Goal: Task Accomplishment & Management: Manage account settings

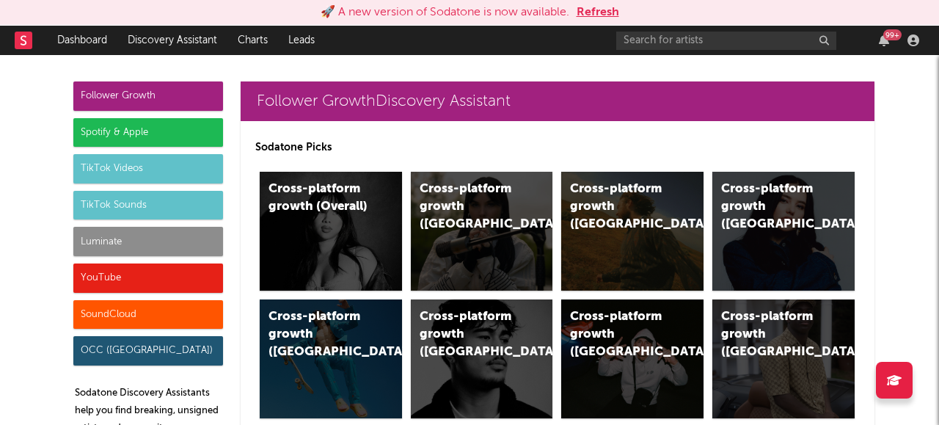
click at [609, 18] on button "Refresh" at bounding box center [598, 13] width 43 height 18
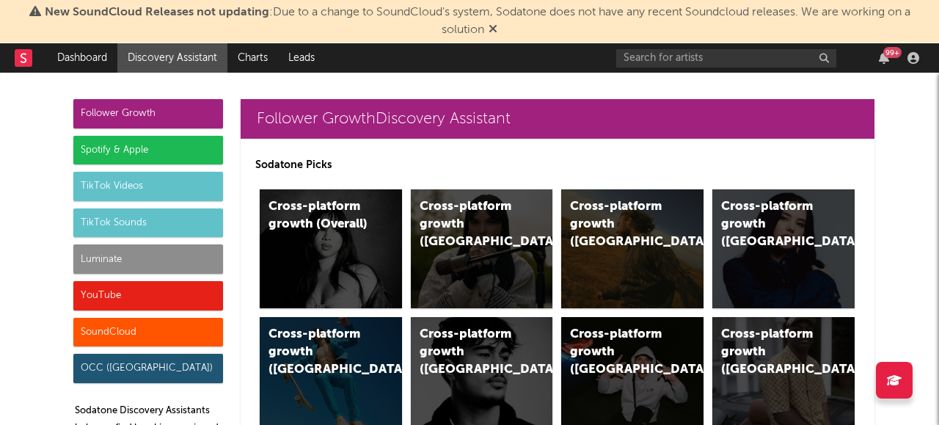
click at [495, 34] on icon at bounding box center [493, 29] width 9 height 12
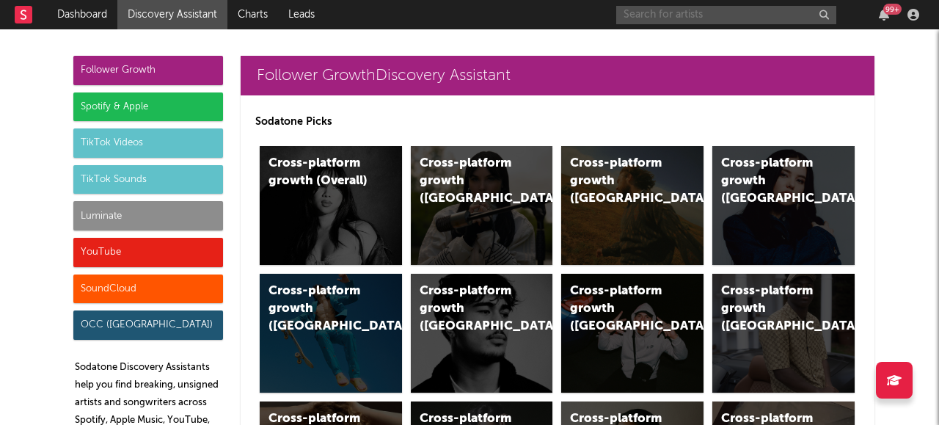
click at [684, 16] on input "text" at bounding box center [727, 15] width 220 height 18
click at [679, 20] on input "cortis" at bounding box center [727, 15] width 220 height 18
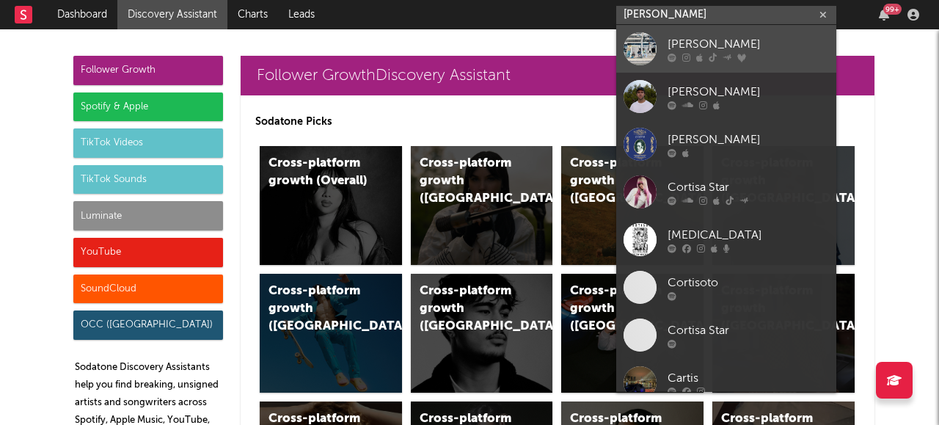
type input "cortis"
click at [688, 47] on div "[PERSON_NAME]" at bounding box center [748, 44] width 161 height 18
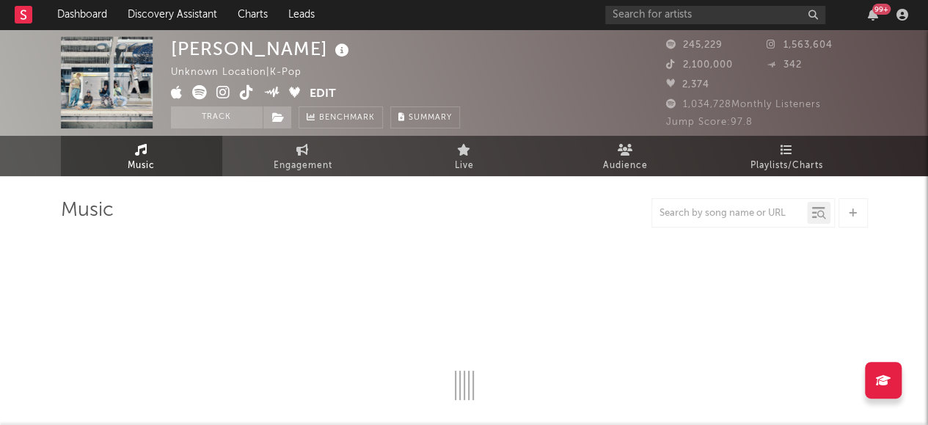
select select "1w"
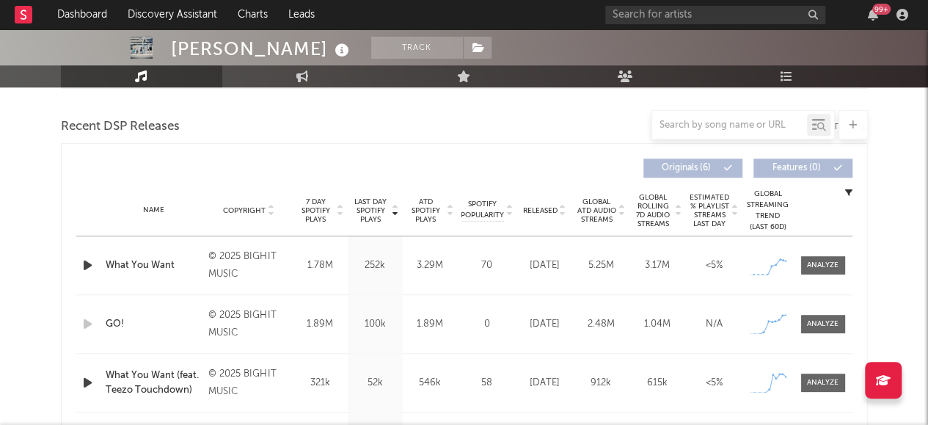
scroll to position [502, 0]
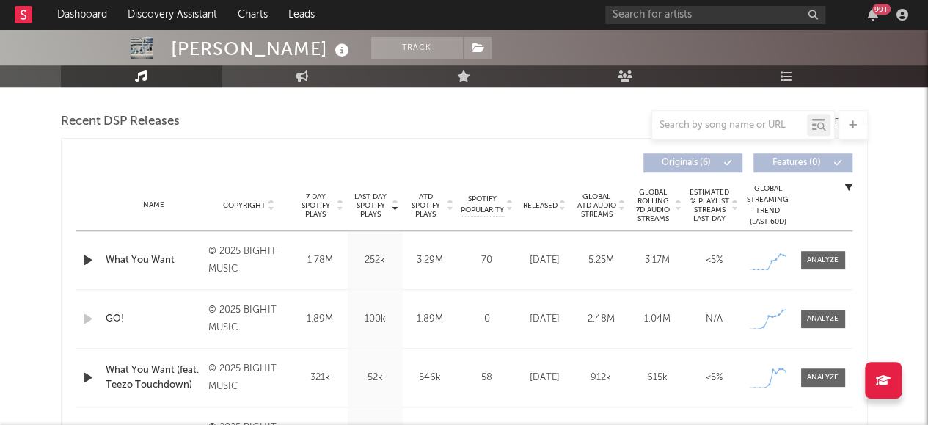
click at [85, 259] on icon "button" at bounding box center [87, 260] width 15 height 18
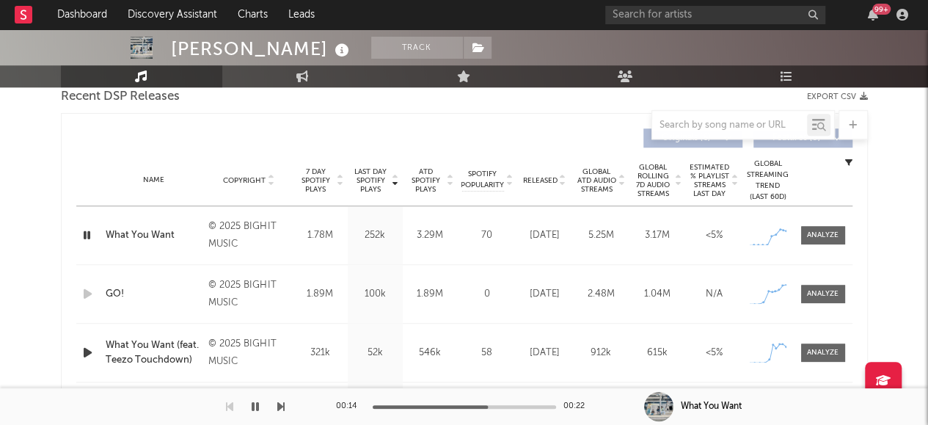
scroll to position [524, 0]
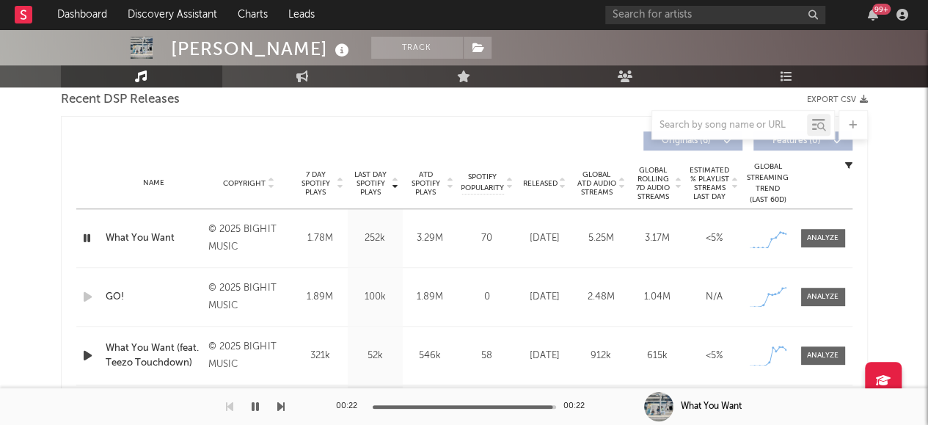
click at [86, 239] on icon "button" at bounding box center [87, 238] width 14 height 18
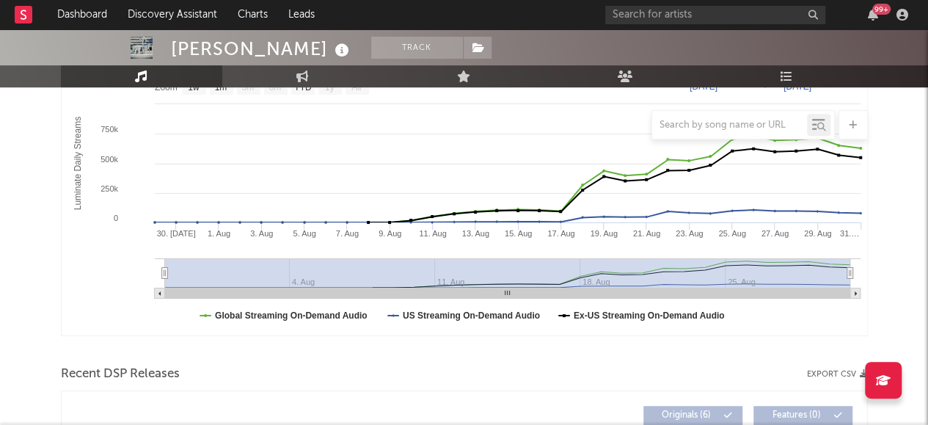
scroll to position [142, 0]
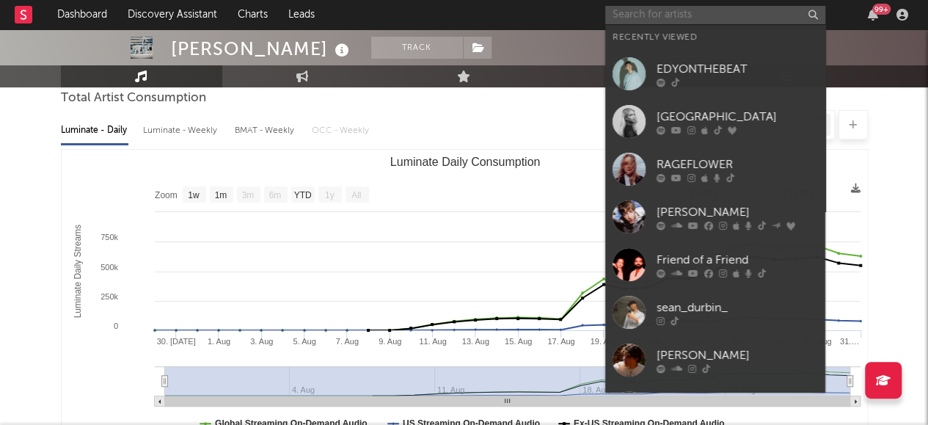
click at [650, 15] on input "text" at bounding box center [716, 15] width 220 height 18
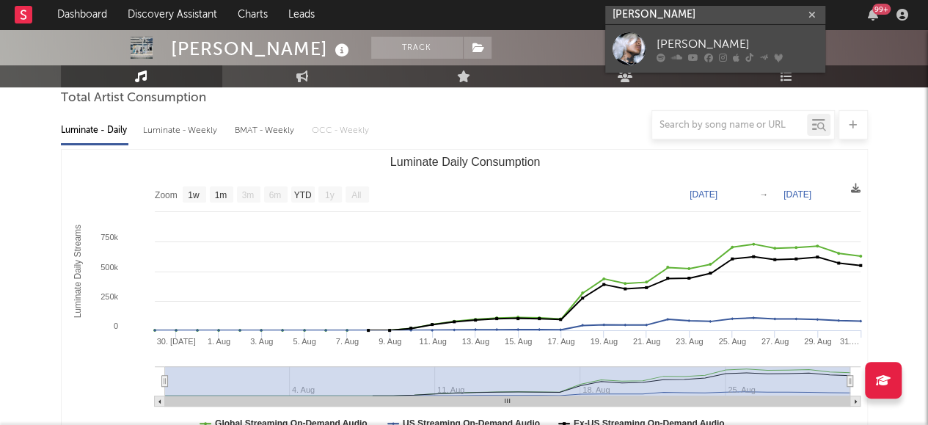
type input "jean dawso"
click at [680, 43] on div "Jean Dawson" at bounding box center [737, 44] width 161 height 18
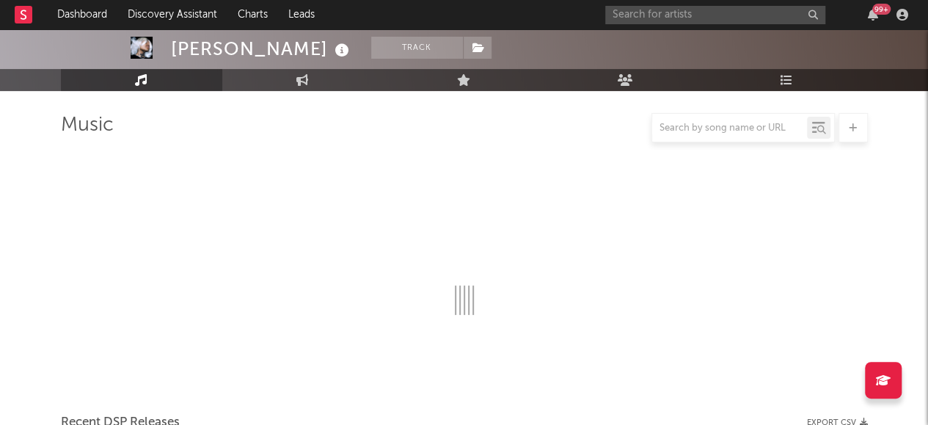
scroll to position [142, 0]
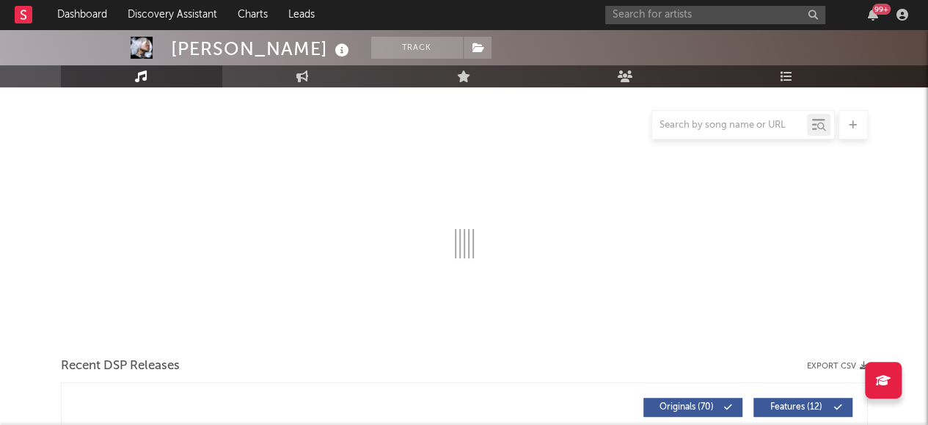
select select "6m"
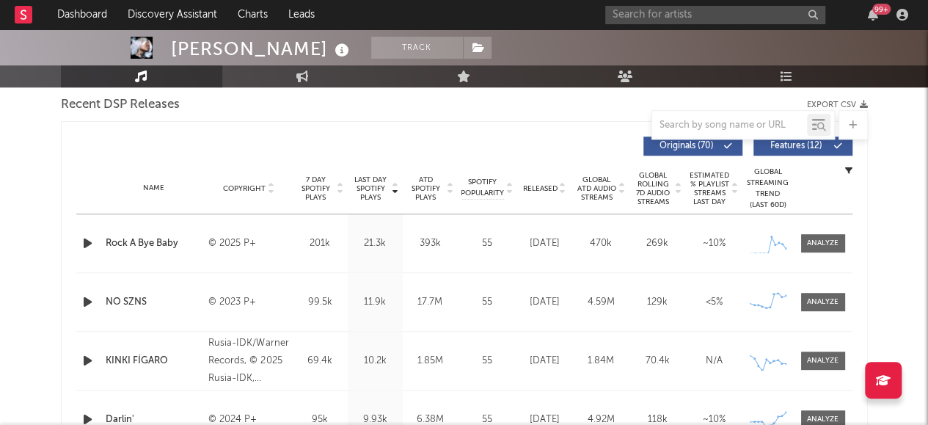
scroll to position [520, 0]
click at [90, 241] on icon "button" at bounding box center [87, 242] width 15 height 18
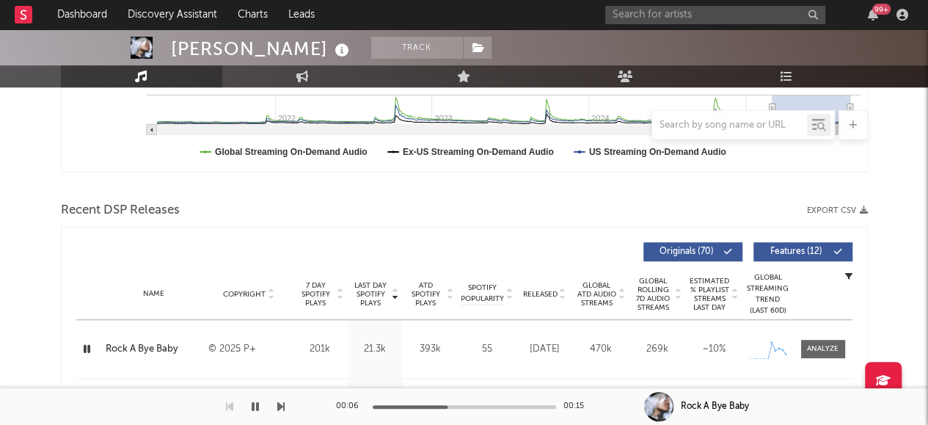
scroll to position [412, 0]
click at [332, 52] on icon at bounding box center [342, 50] width 21 height 21
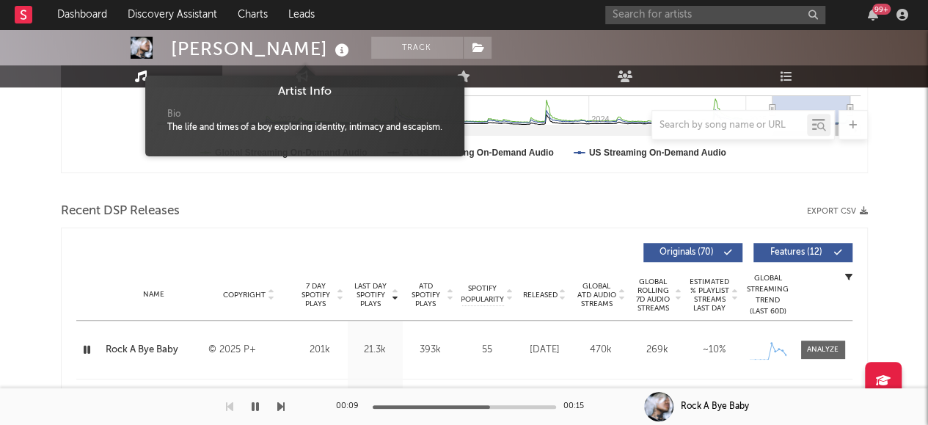
click at [332, 52] on icon at bounding box center [342, 50] width 21 height 21
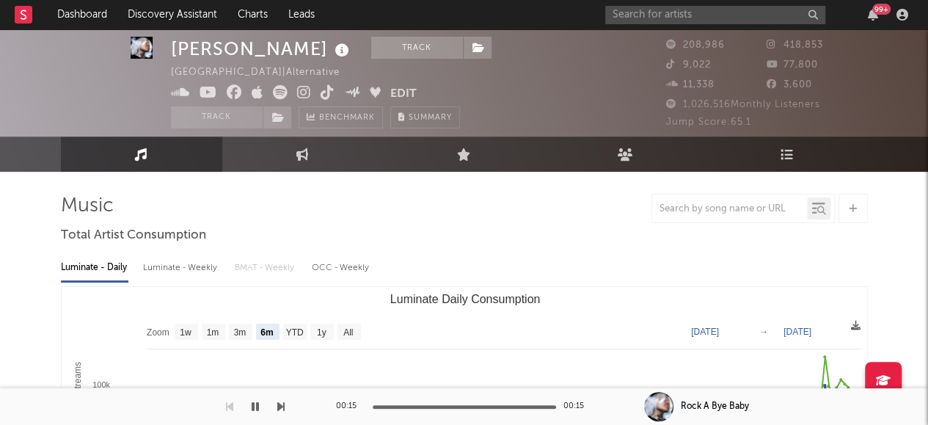
scroll to position [0, 0]
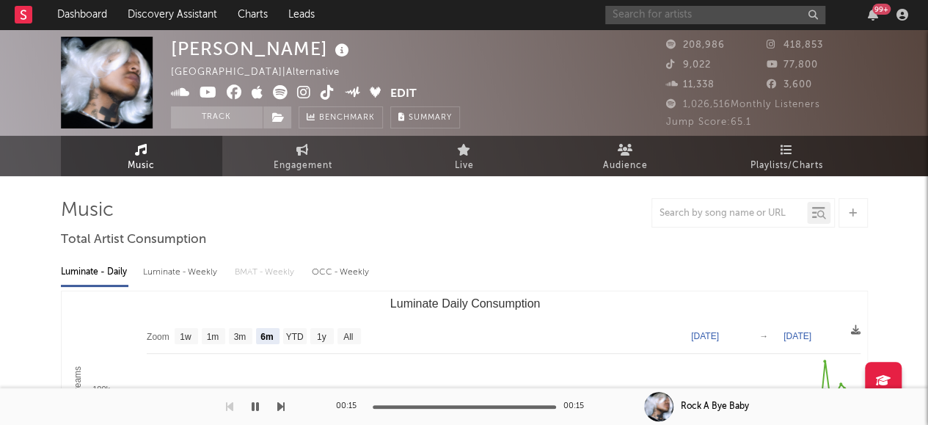
click at [669, 11] on input "text" at bounding box center [716, 15] width 220 height 18
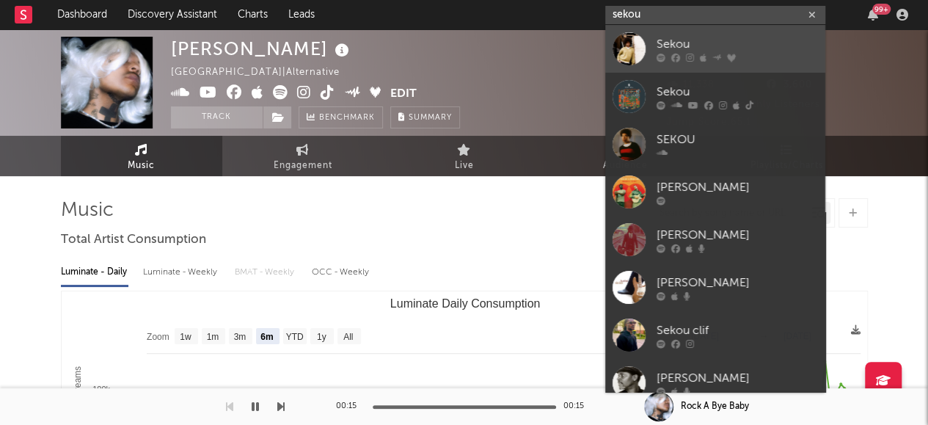
type input "sekou"
click at [692, 44] on div "Sekou" at bounding box center [737, 44] width 161 height 18
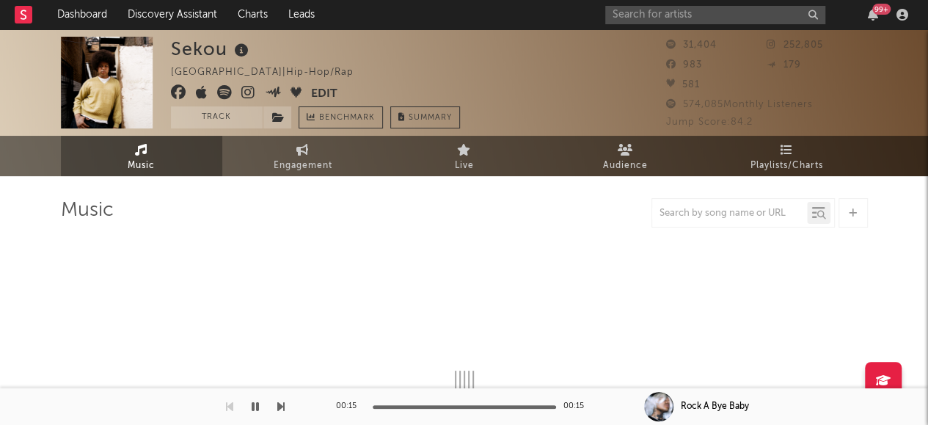
click at [233, 52] on icon at bounding box center [241, 50] width 21 height 21
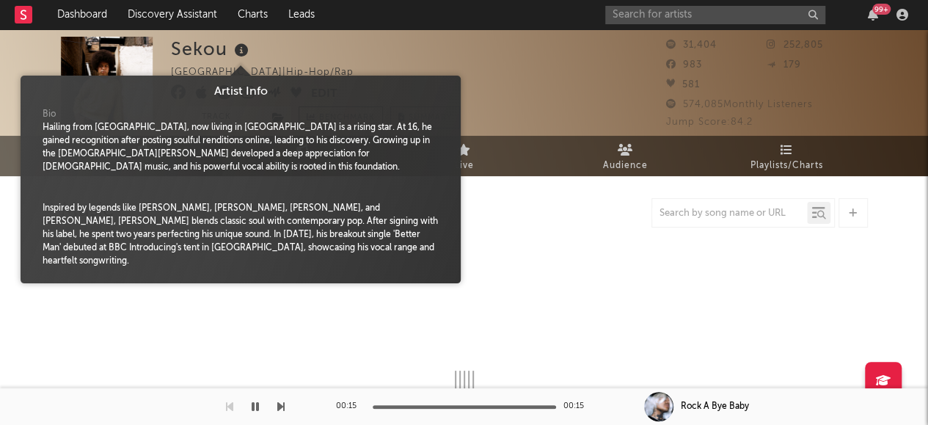
select select "6m"
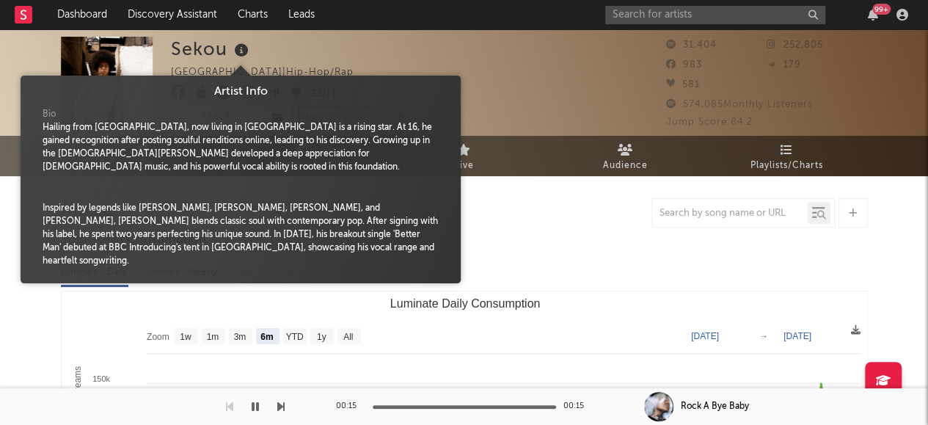
click at [233, 52] on icon at bounding box center [241, 50] width 21 height 21
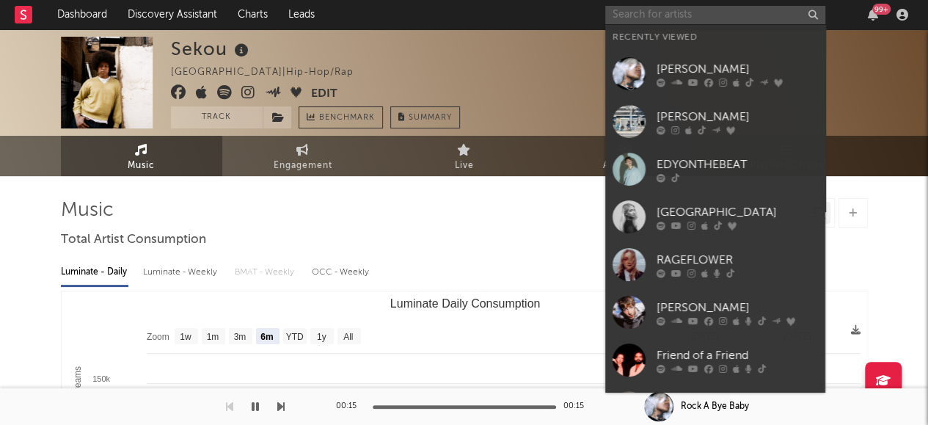
click at [692, 18] on input "text" at bounding box center [716, 15] width 220 height 18
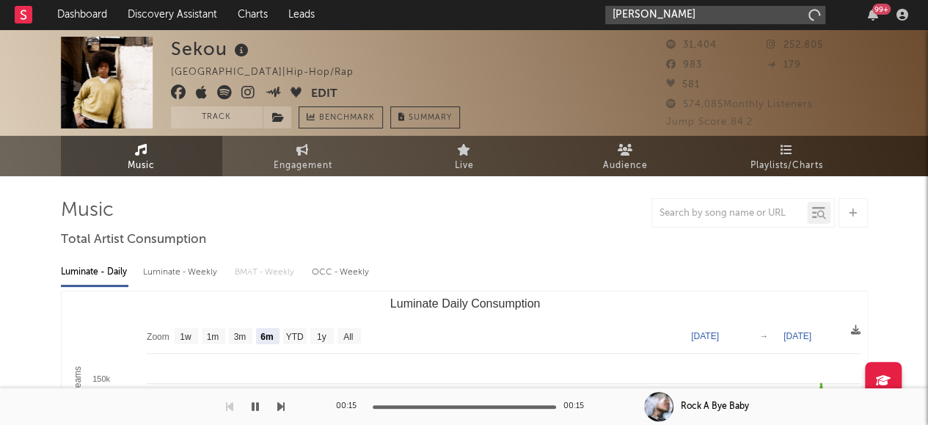
type input "luna"
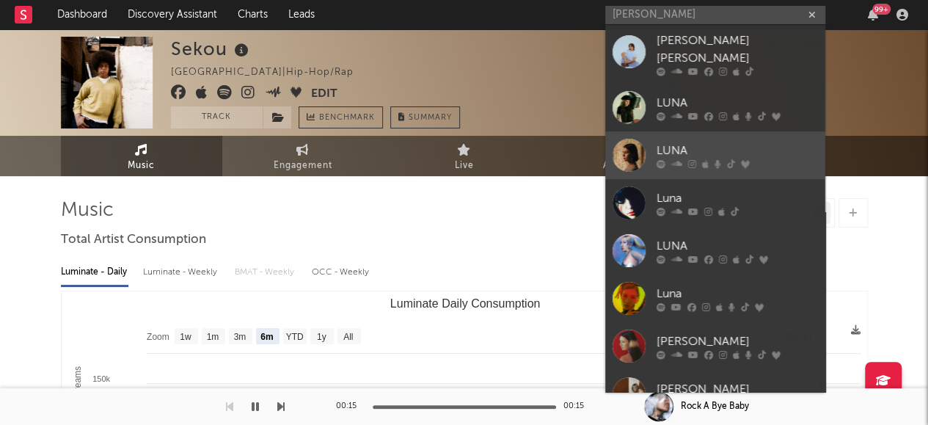
click at [666, 145] on div "LUNA" at bounding box center [737, 151] width 161 height 18
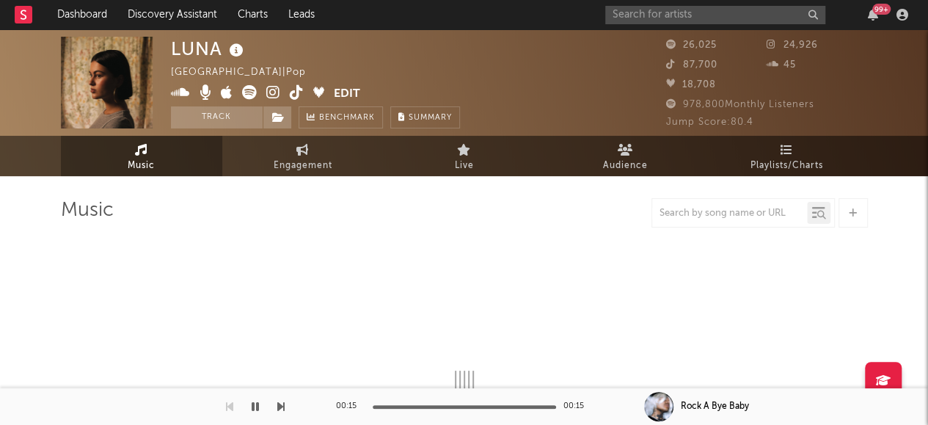
scroll to position [56, 0]
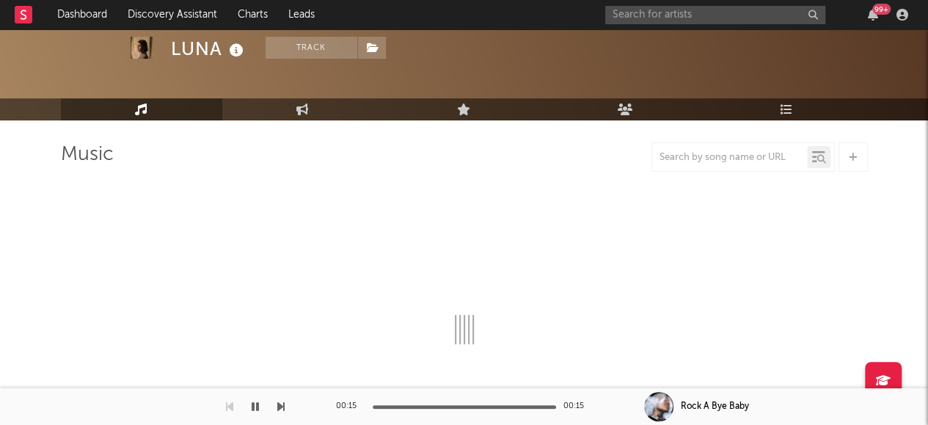
select select "6m"
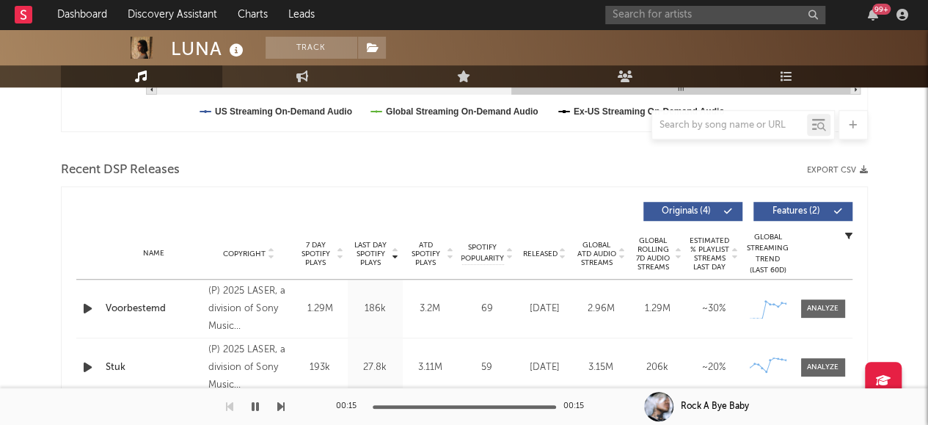
scroll to position [520, 0]
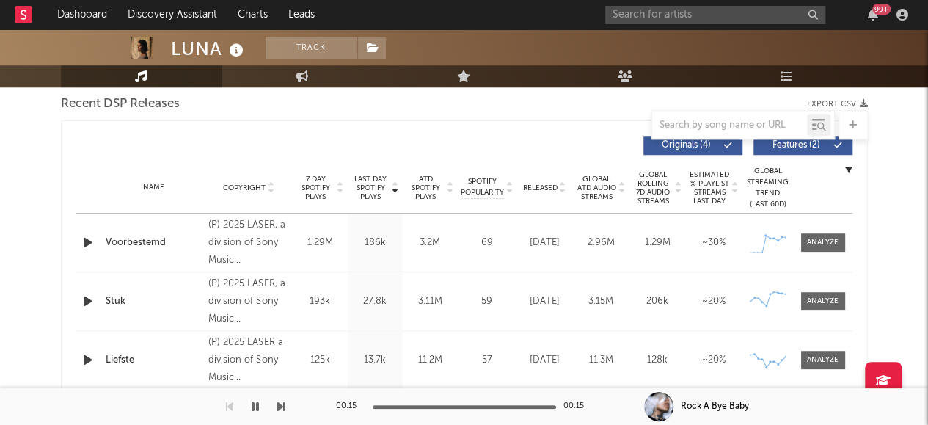
click at [87, 241] on icon "button" at bounding box center [87, 242] width 15 height 18
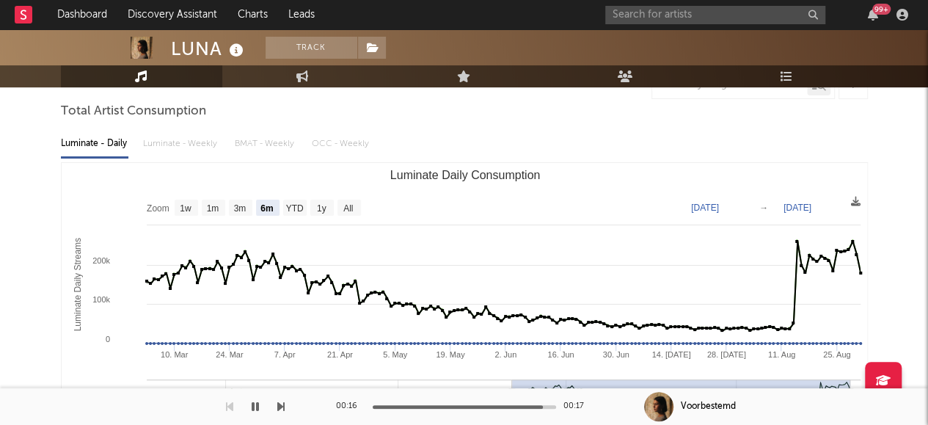
scroll to position [0, 0]
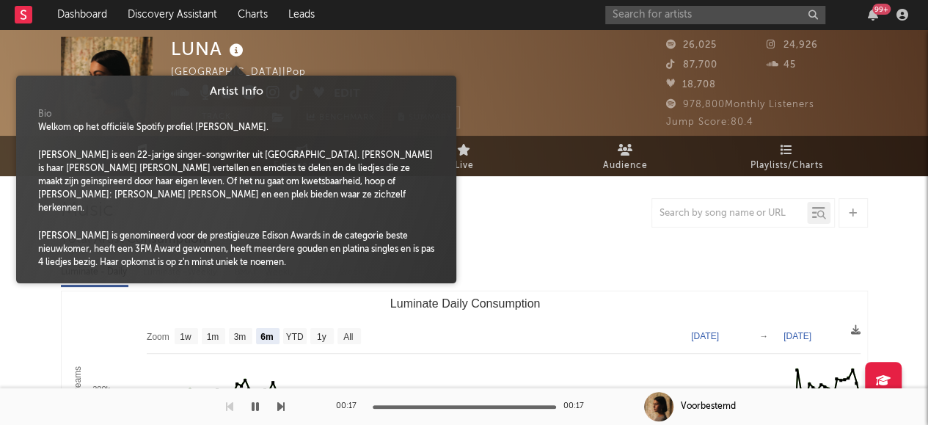
click at [234, 55] on icon at bounding box center [236, 50] width 21 height 21
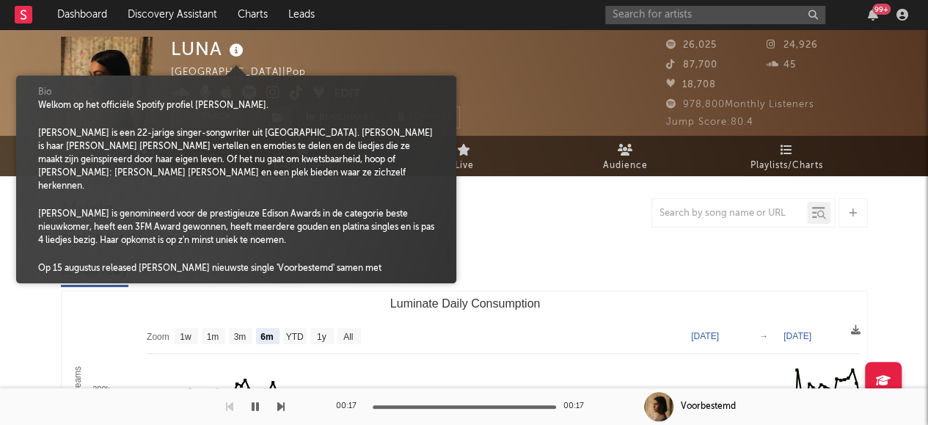
scroll to position [22, 0]
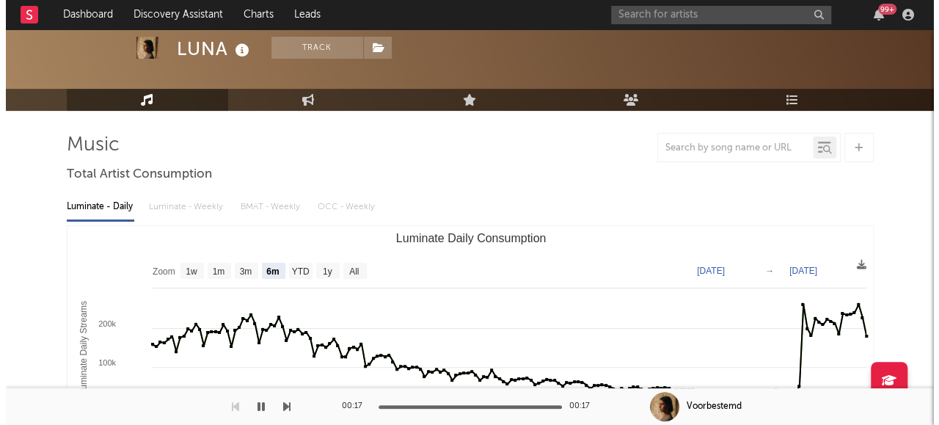
scroll to position [0, 0]
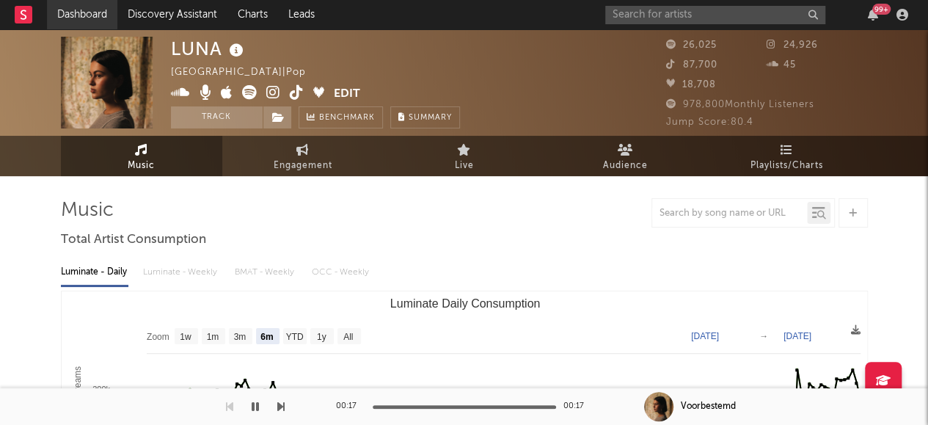
click at [84, 20] on link "Dashboard" at bounding box center [82, 14] width 70 height 29
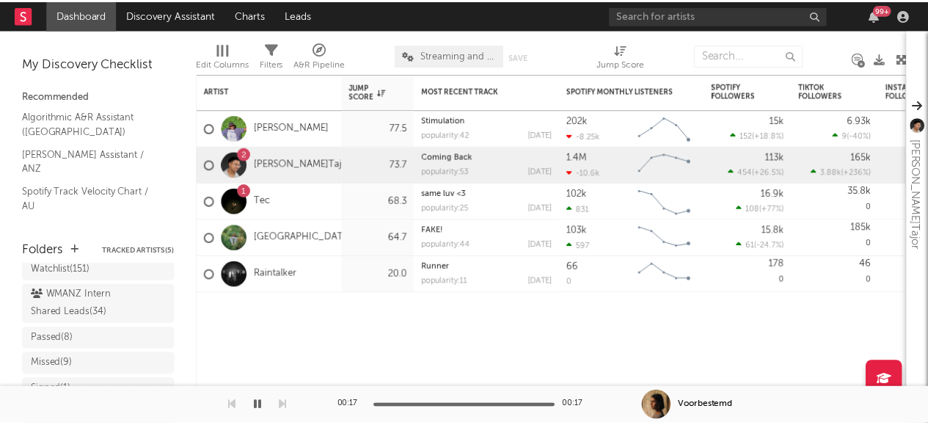
scroll to position [134, 0]
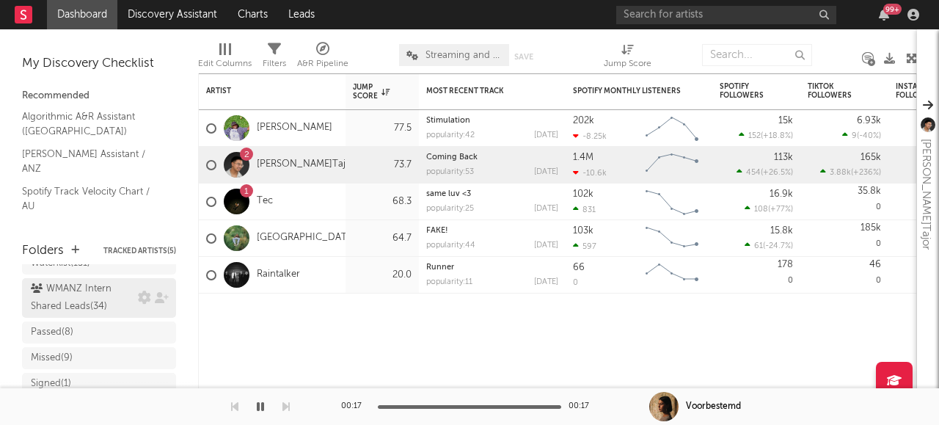
click at [68, 299] on div "WMANZ Intern Shared Leads ( 34 )" at bounding box center [82, 297] width 103 height 35
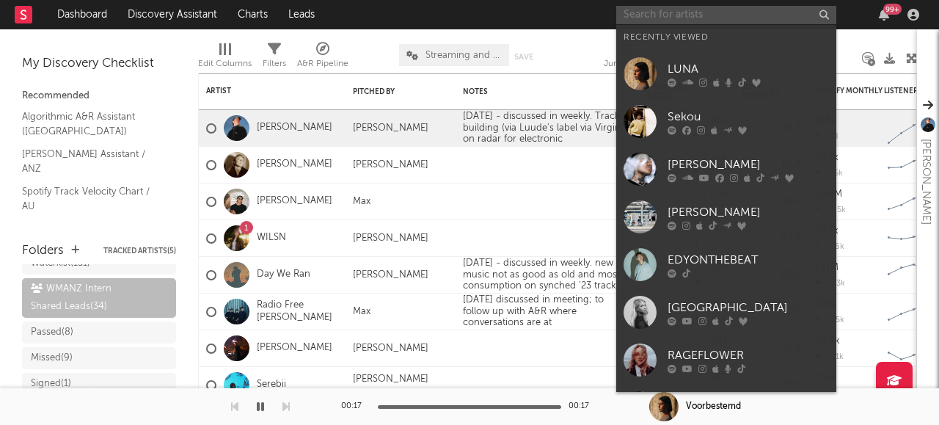
click at [671, 19] on input "text" at bounding box center [727, 15] width 220 height 18
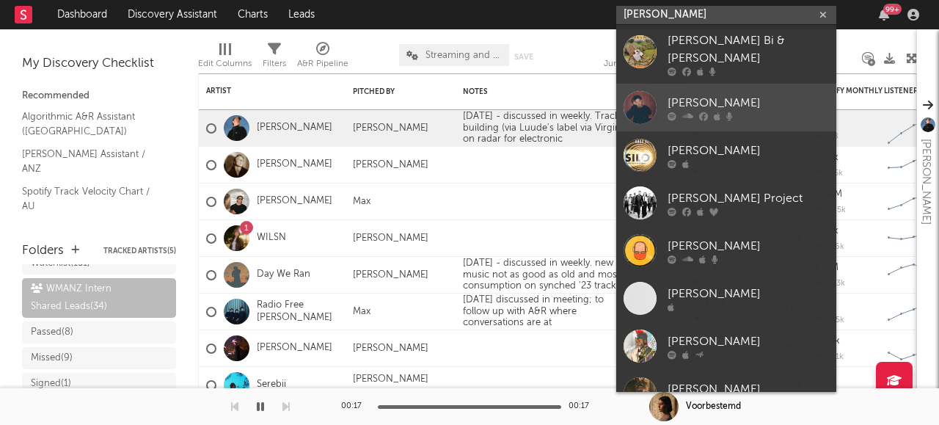
type input "peter bi"
click at [703, 94] on div "Peter Bibby" at bounding box center [748, 103] width 161 height 18
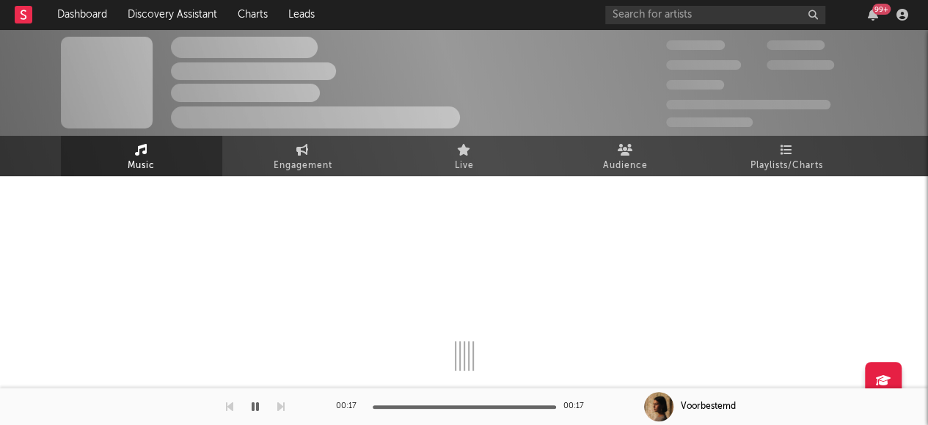
select select "1w"
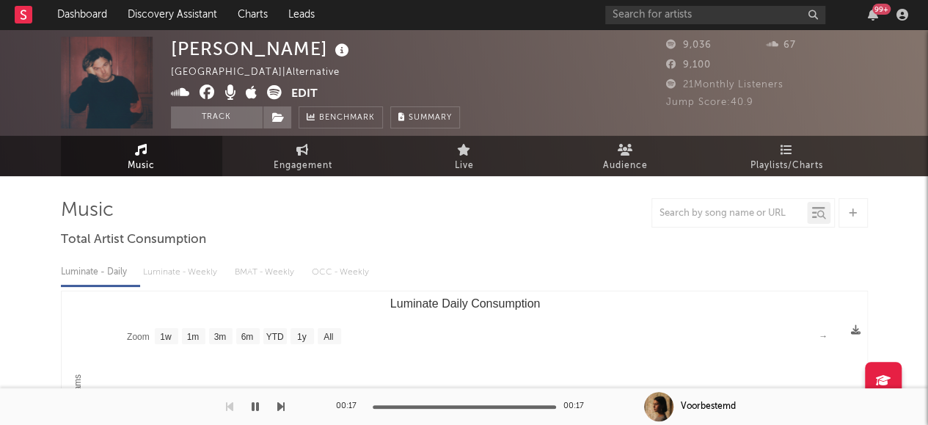
click at [332, 55] on icon at bounding box center [342, 50] width 21 height 21
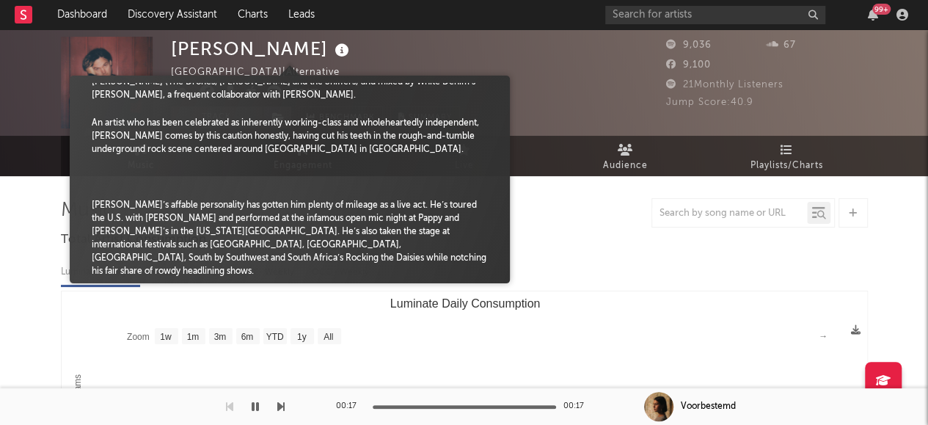
scroll to position [267, 0]
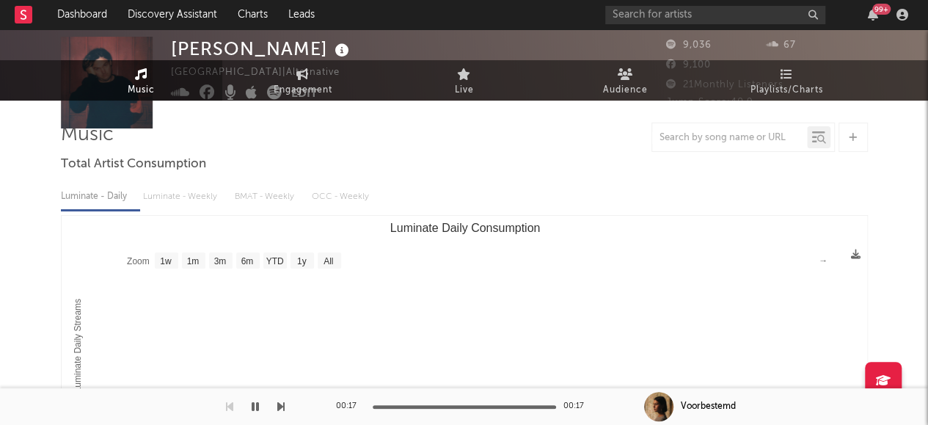
scroll to position [0, 0]
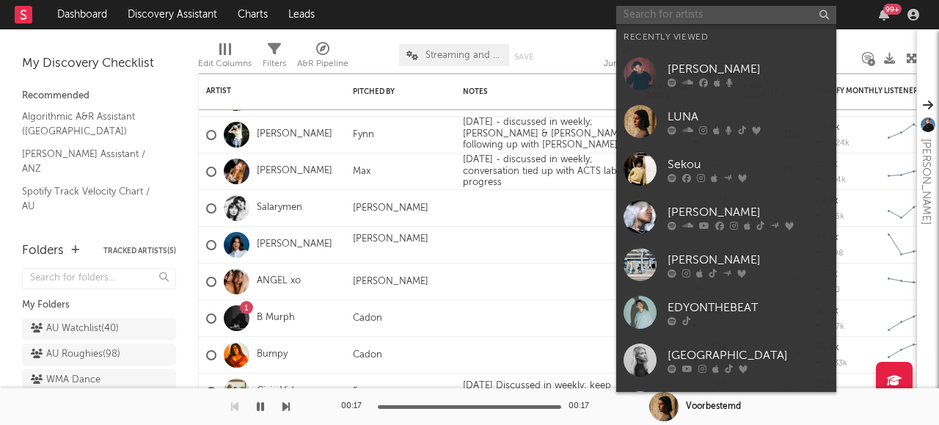
click at [763, 15] on input "text" at bounding box center [727, 15] width 220 height 18
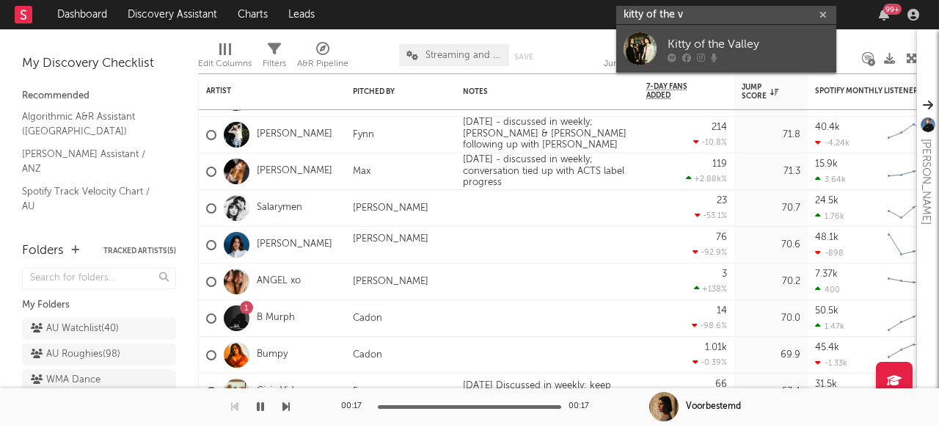
type input "kitty of the v"
click at [752, 32] on link "Kitty of the Valley" at bounding box center [727, 49] width 220 height 48
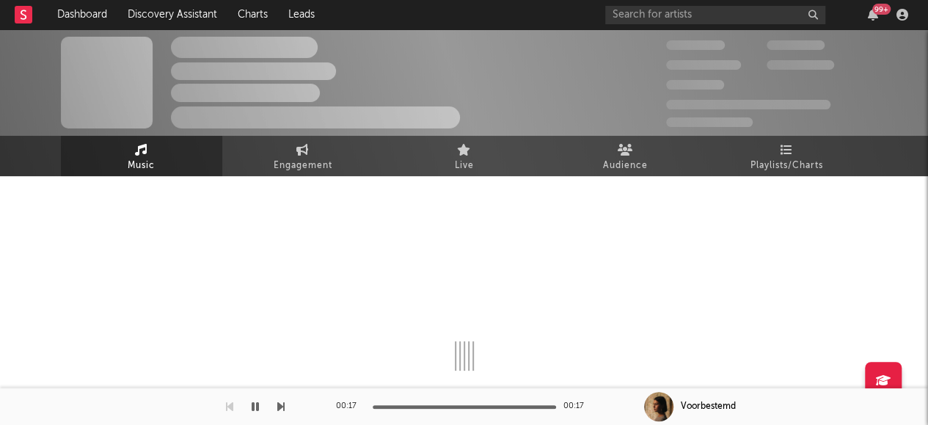
select select "1w"
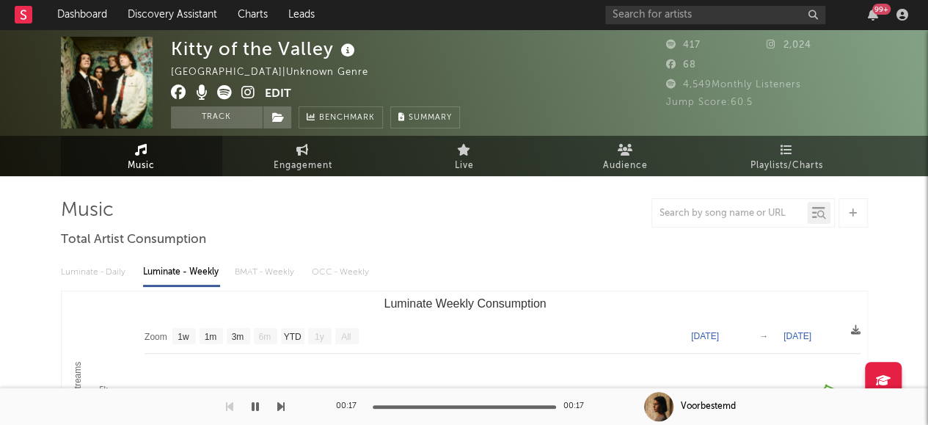
click at [348, 53] on icon at bounding box center [348, 50] width 21 height 21
click at [343, 54] on icon at bounding box center [348, 50] width 21 height 21
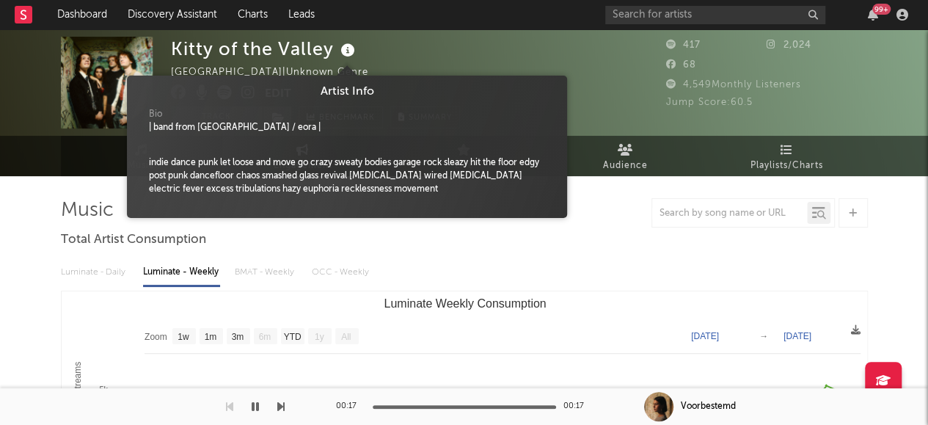
click at [343, 54] on icon at bounding box center [348, 50] width 21 height 21
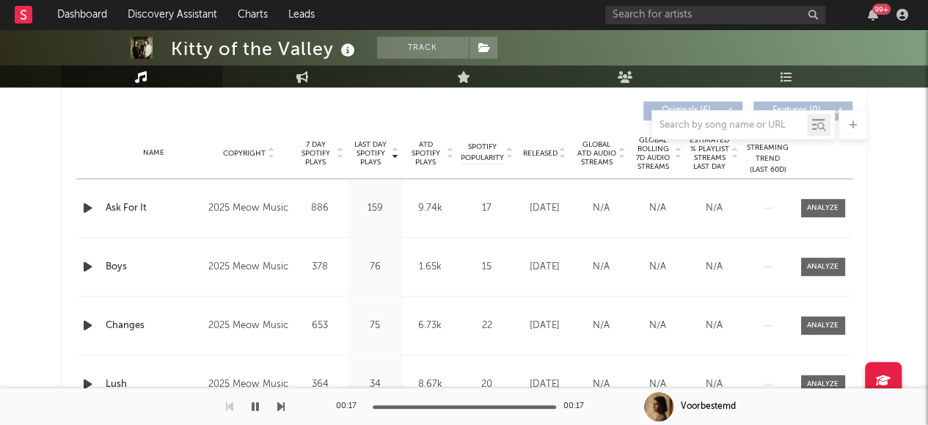
scroll to position [549, 0]
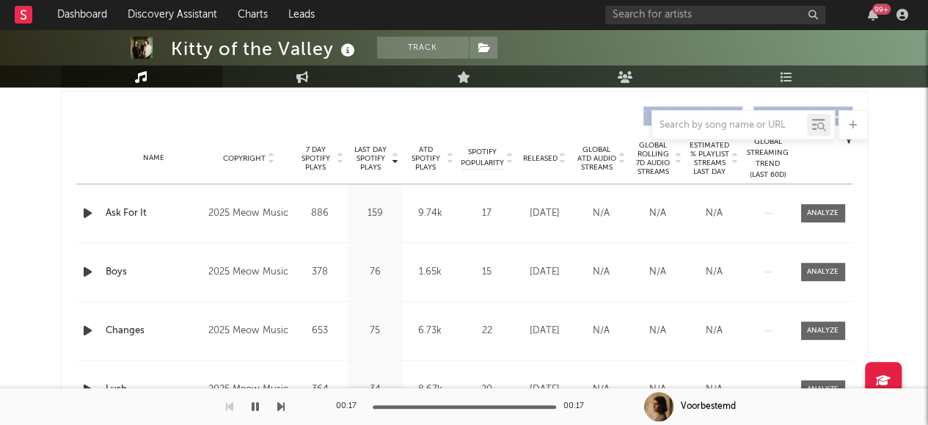
click at [86, 211] on icon "button" at bounding box center [87, 213] width 15 height 18
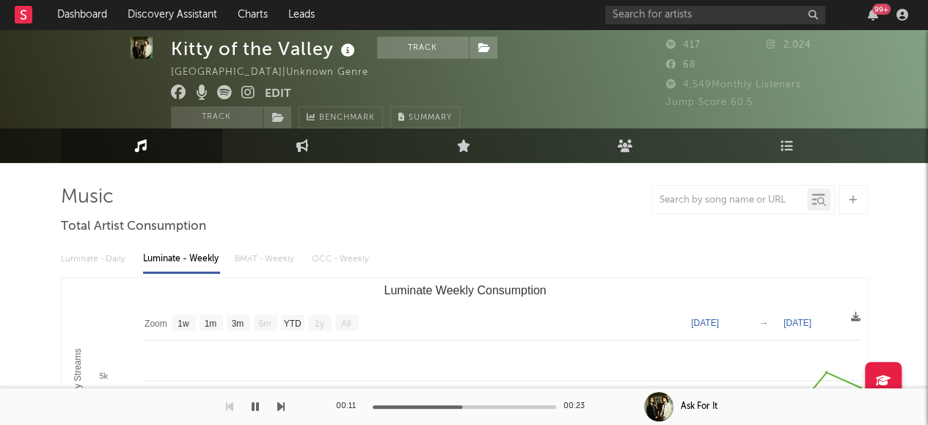
scroll to position [10, 0]
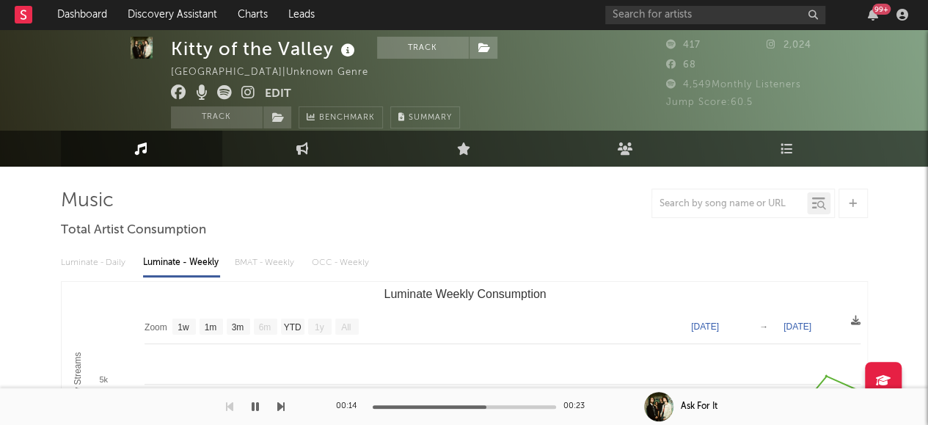
click at [249, 95] on icon at bounding box center [248, 92] width 14 height 15
click at [252, 407] on icon "button" at bounding box center [255, 407] width 7 height 12
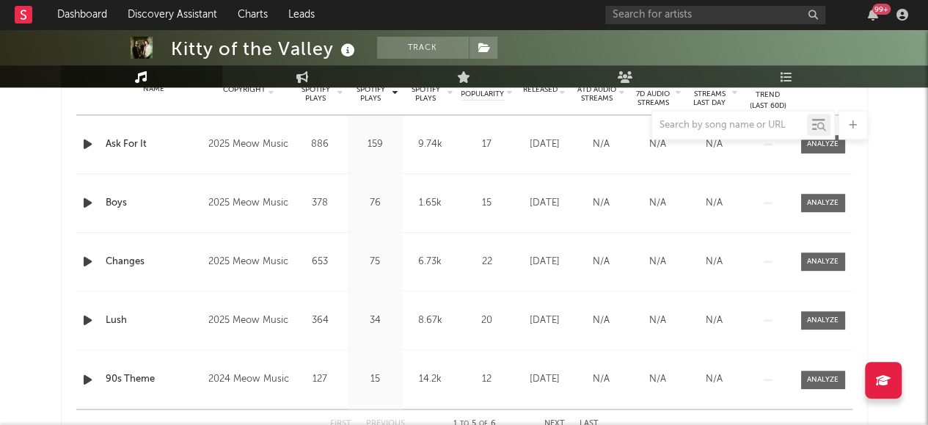
scroll to position [543, 0]
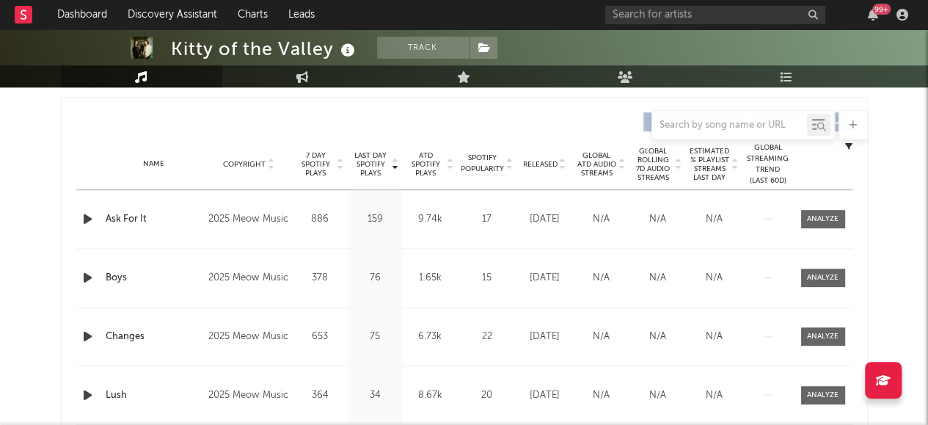
click at [546, 165] on span "Released" at bounding box center [540, 164] width 34 height 9
click at [44, 212] on div "Kitty of the Valley Track Australia | Unknown Genre Edit Track Benchmark Summar…" at bounding box center [464, 205] width 928 height 1439
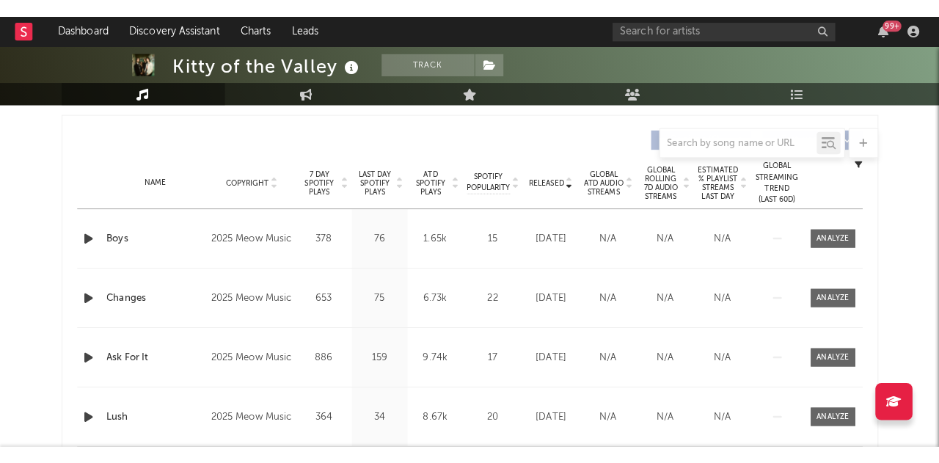
scroll to position [0, 0]
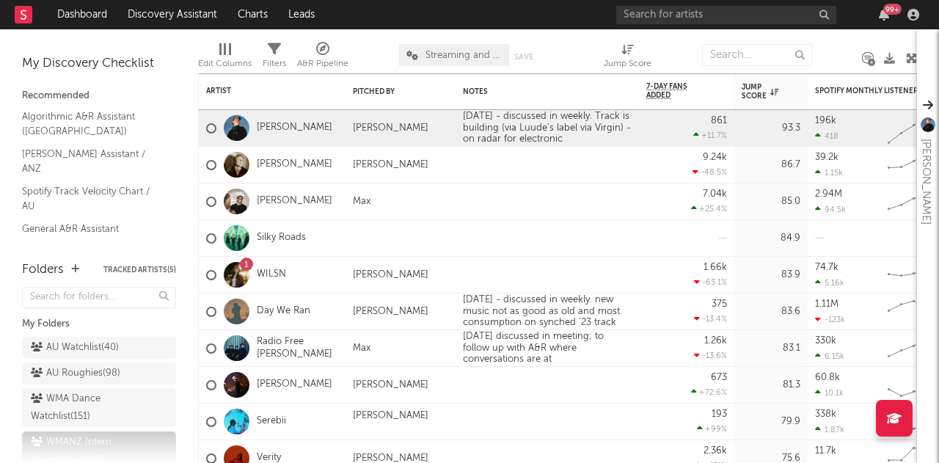
click at [516, 19] on nav "Dashboard Discovery Assistant Charts Leads 99 +" at bounding box center [469, 14] width 939 height 29
click at [295, 162] on link "Cassie Henderson" at bounding box center [295, 165] width 76 height 12
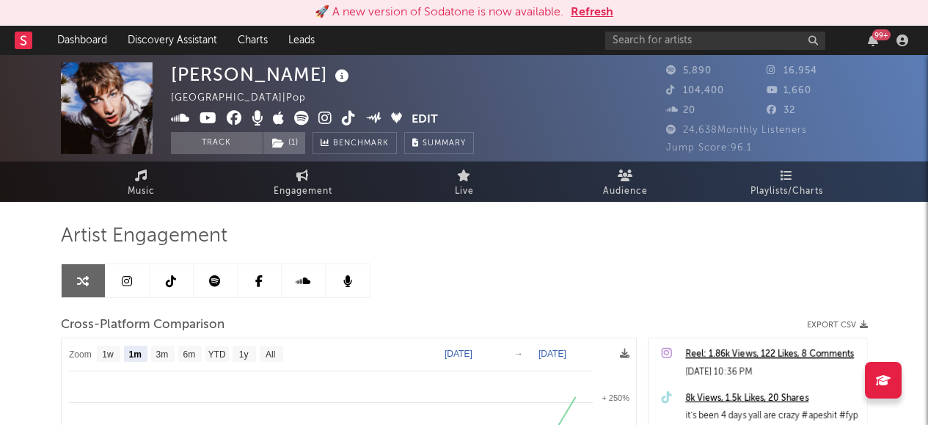
select select "1m"
click at [586, 4] on button "Refresh" at bounding box center [592, 13] width 43 height 18
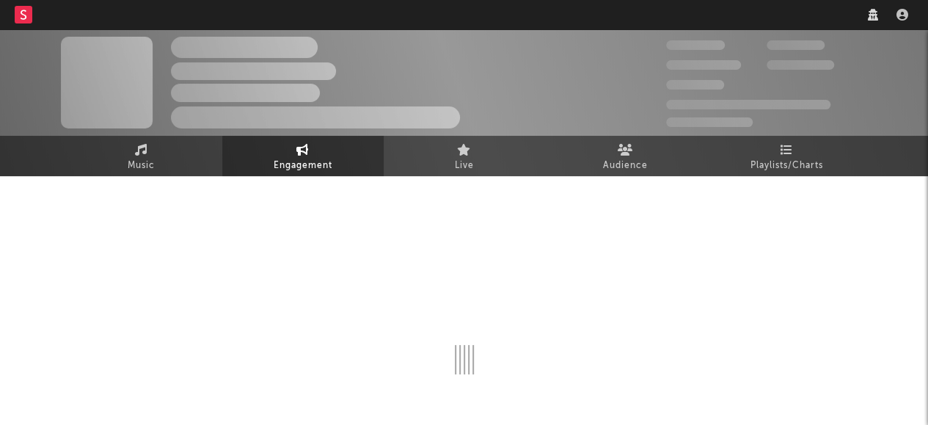
select select "1w"
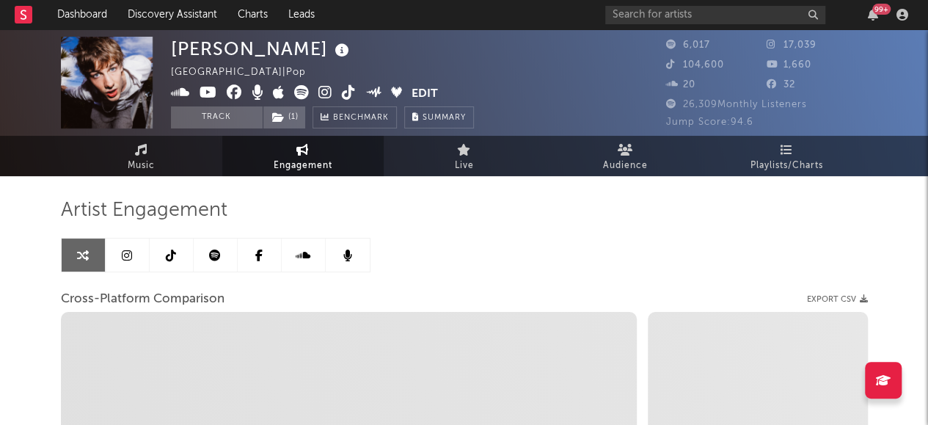
select select "1m"
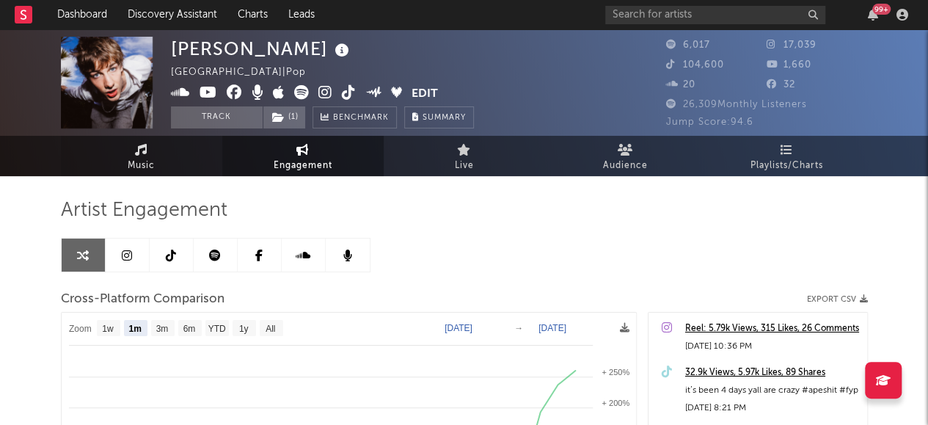
select select "1m"
click at [161, 167] on link "Music" at bounding box center [141, 156] width 161 height 40
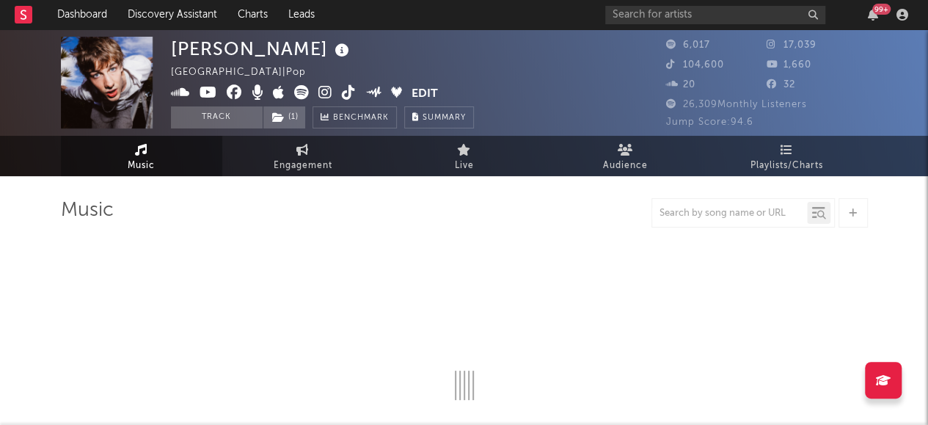
select select "1w"
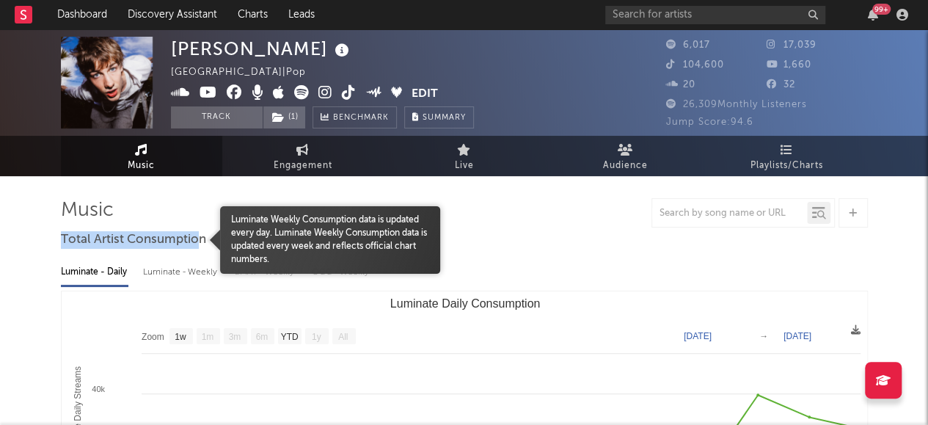
drag, startPoint x: 63, startPoint y: 241, endPoint x: 200, endPoint y: 246, distance: 136.6
click at [200, 246] on span "Total Artist Consumption" at bounding box center [133, 240] width 145 height 18
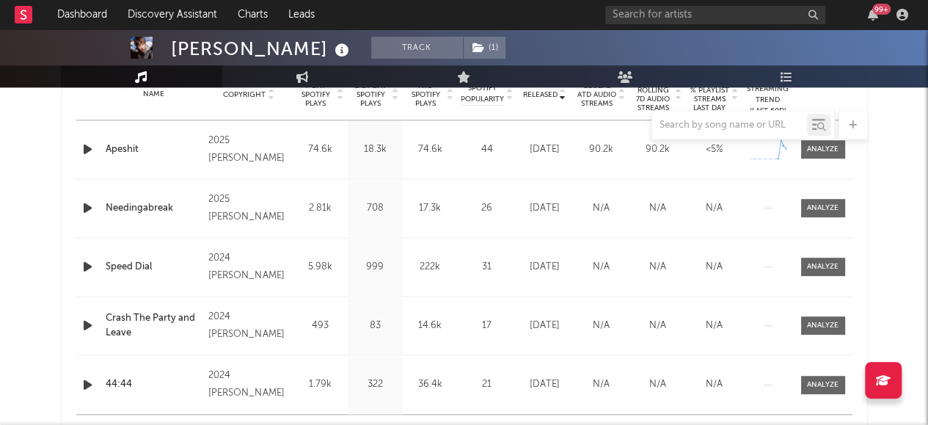
scroll to position [579, 0]
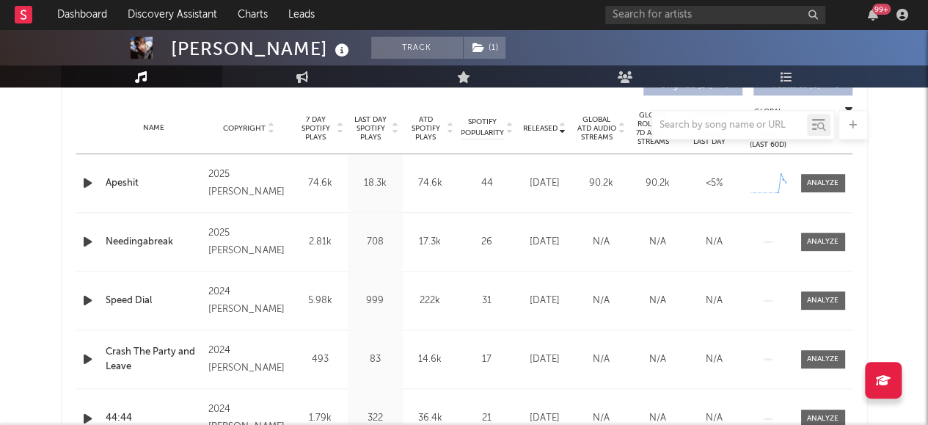
click at [88, 179] on icon "button" at bounding box center [87, 183] width 15 height 18
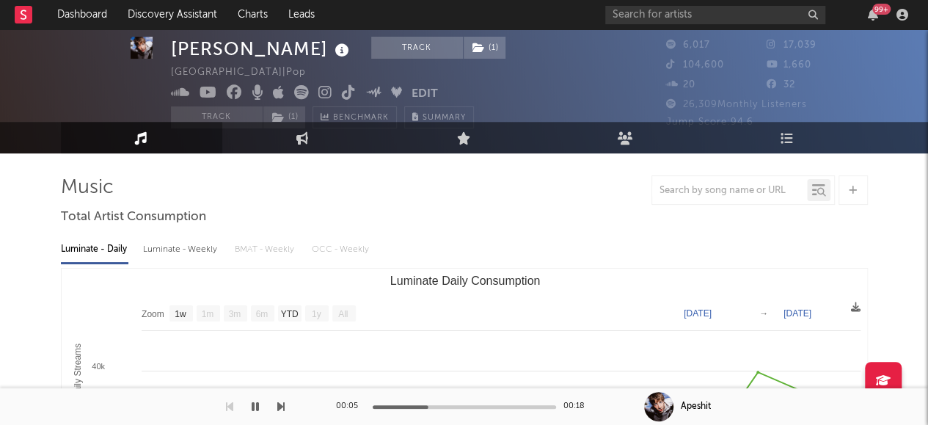
scroll to position [18, 0]
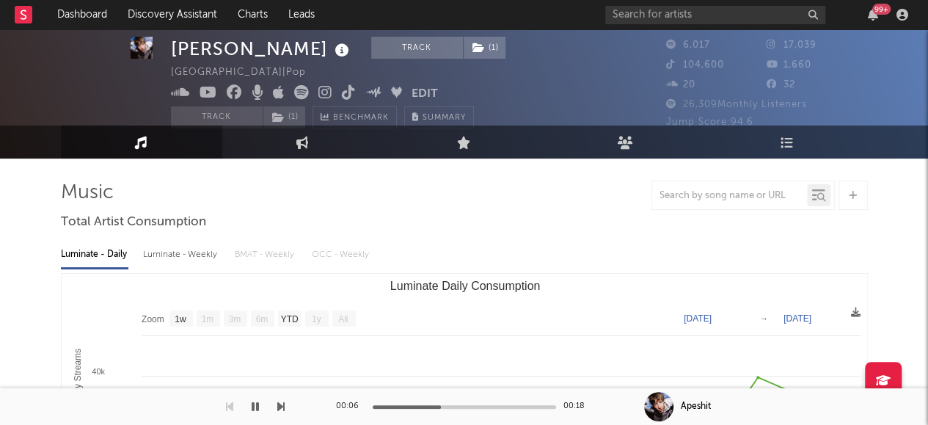
click at [332, 55] on icon at bounding box center [342, 50] width 21 height 21
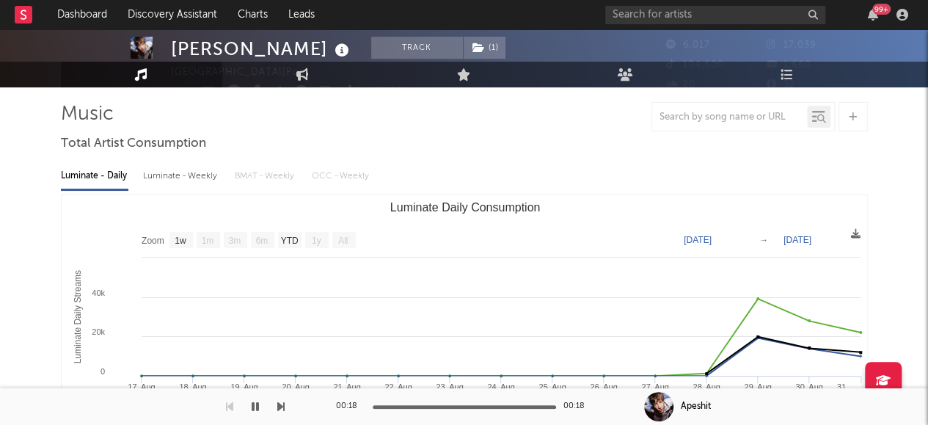
scroll to position [4, 0]
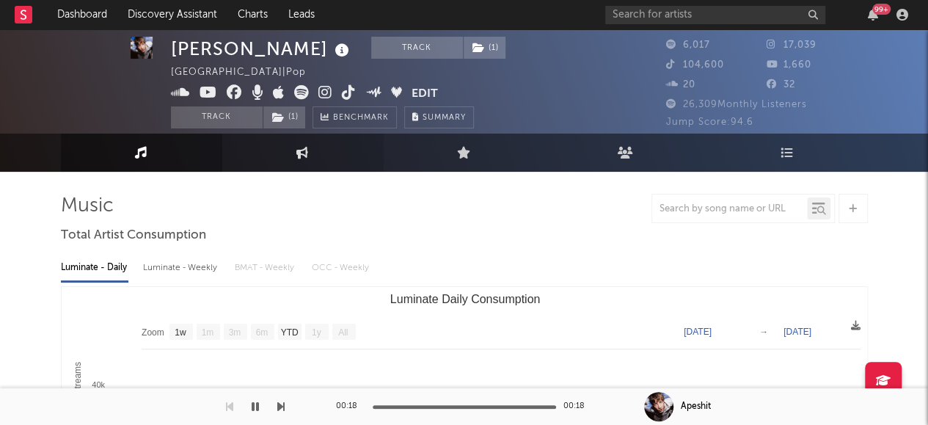
click at [308, 149] on icon at bounding box center [303, 152] width 12 height 12
select select "1w"
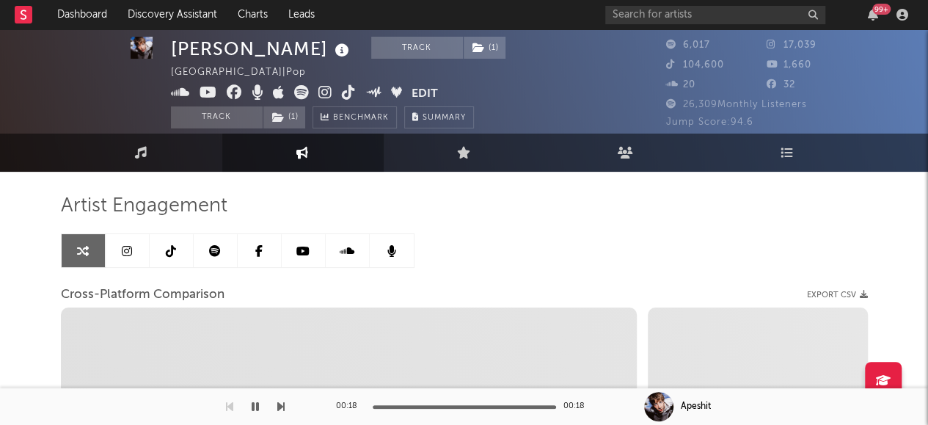
select select "1m"
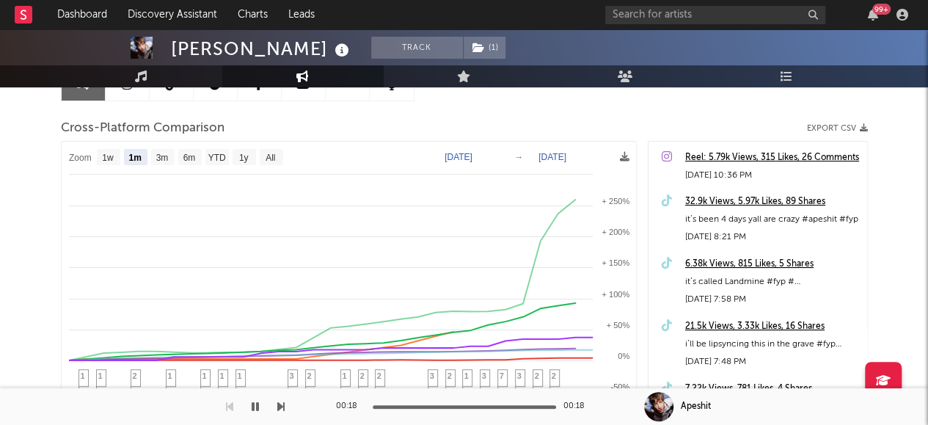
click at [736, 197] on div "32.9k Views, 5.97k Likes, 89 Shares" at bounding box center [773, 202] width 175 height 18
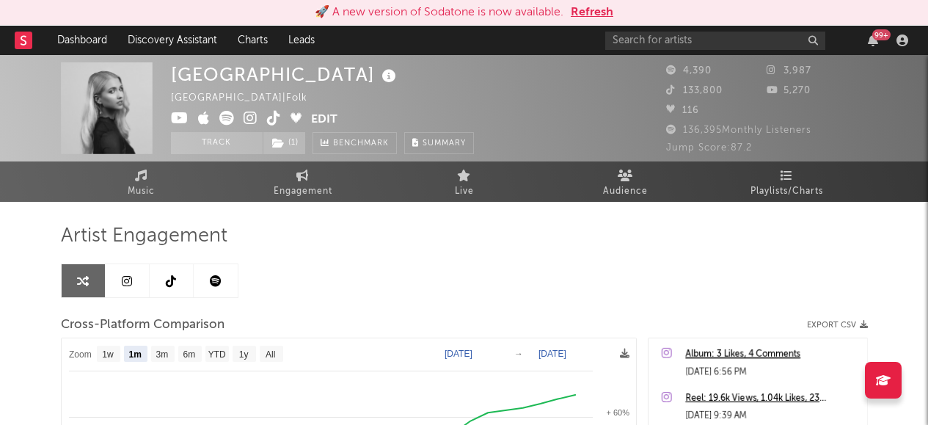
select select "1m"
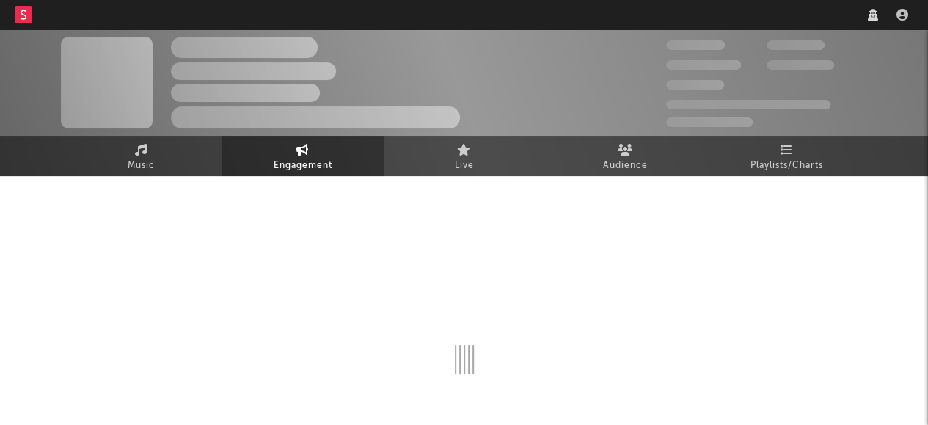
select select "1w"
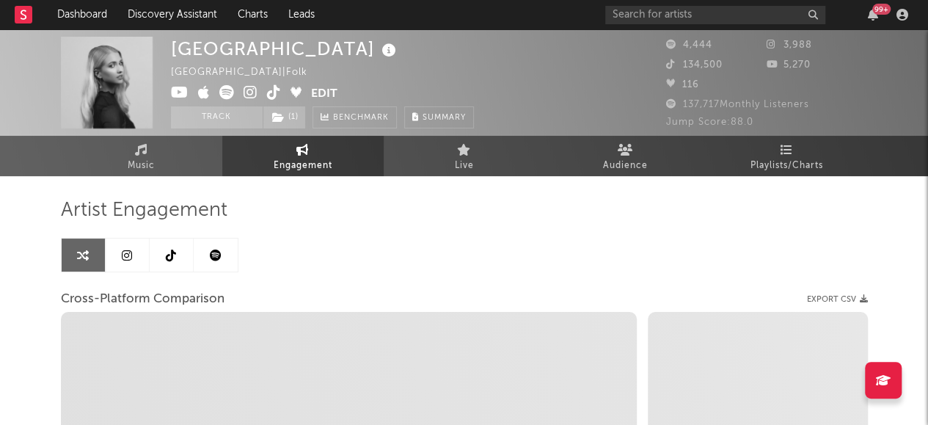
select select "1m"
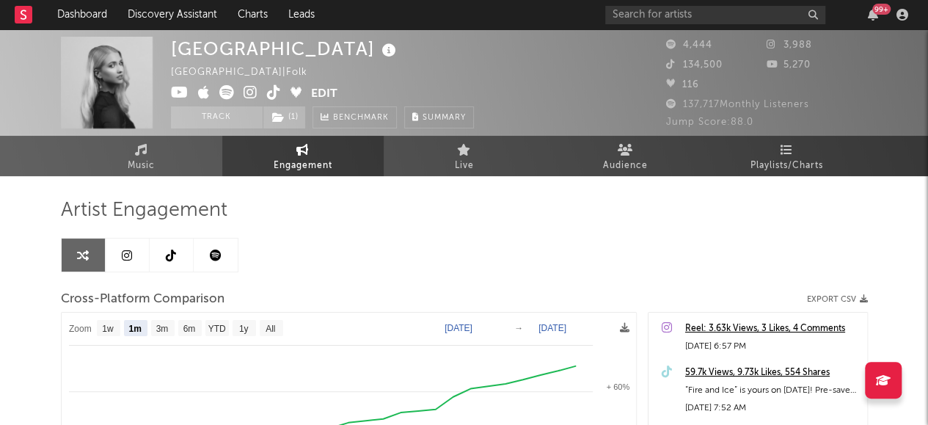
select select "1m"
click at [274, 93] on icon at bounding box center [274, 92] width 14 height 15
click at [148, 175] on link "Music" at bounding box center [141, 156] width 161 height 40
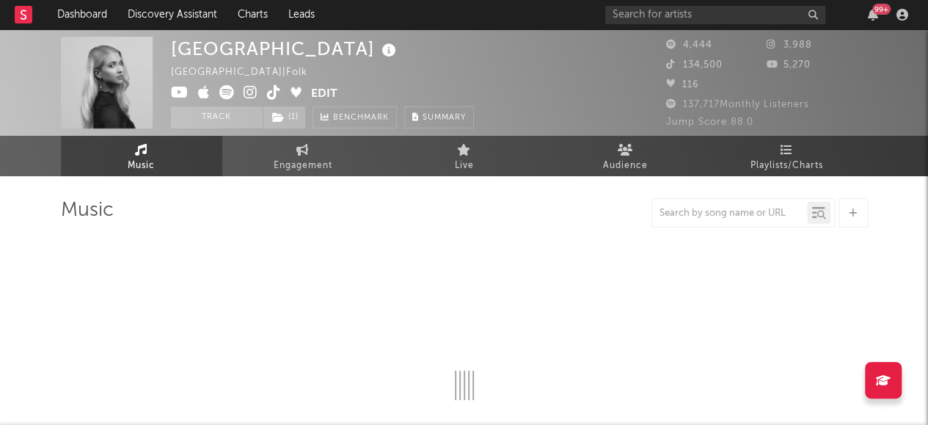
select select "1w"
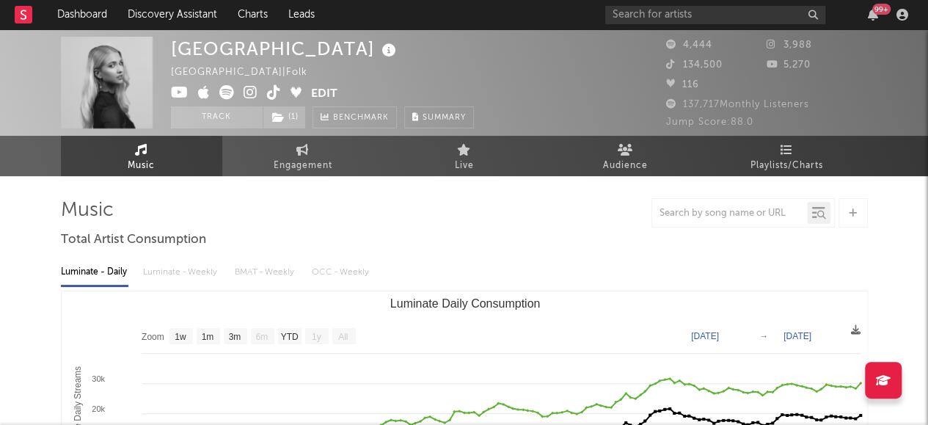
click at [379, 54] on icon at bounding box center [389, 50] width 21 height 21
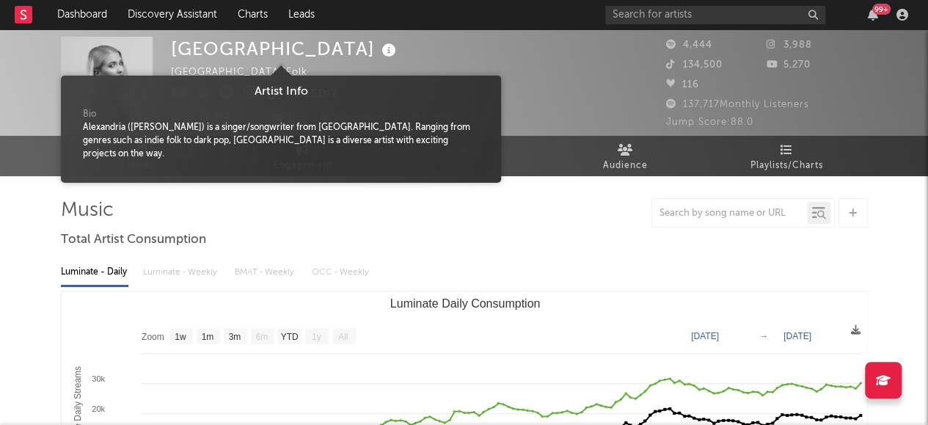
click at [379, 46] on icon at bounding box center [389, 50] width 21 height 21
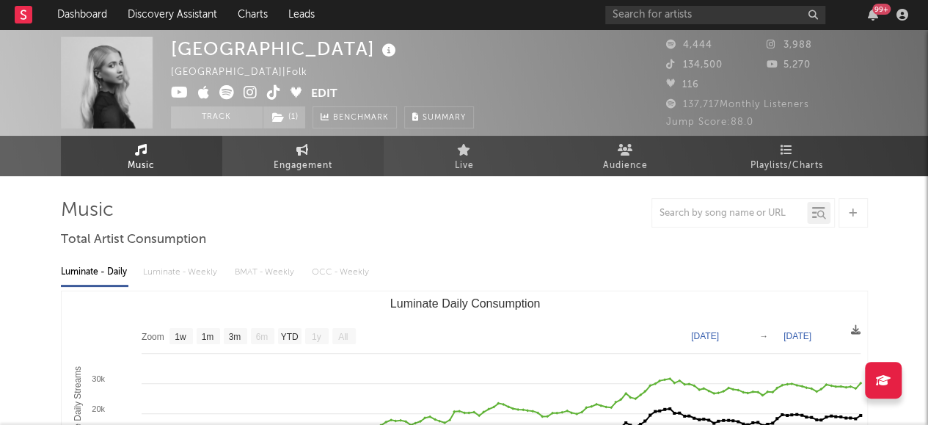
click at [282, 161] on span "Engagement" at bounding box center [303, 166] width 59 height 18
select select "1w"
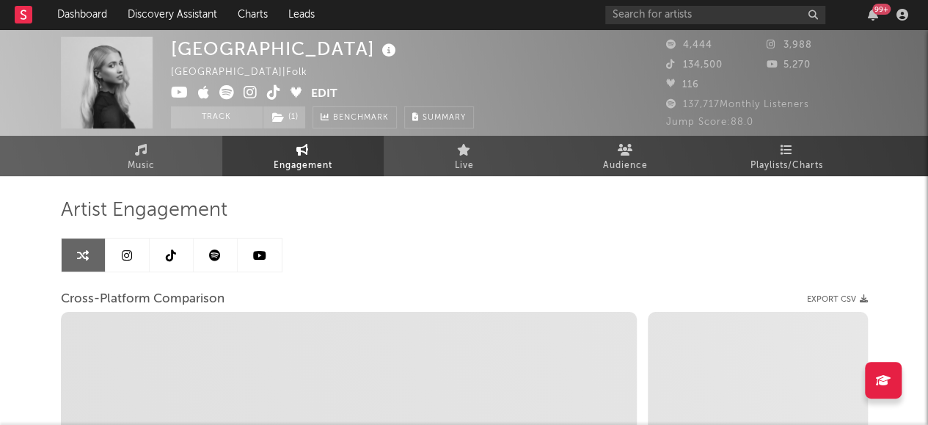
select select "1m"
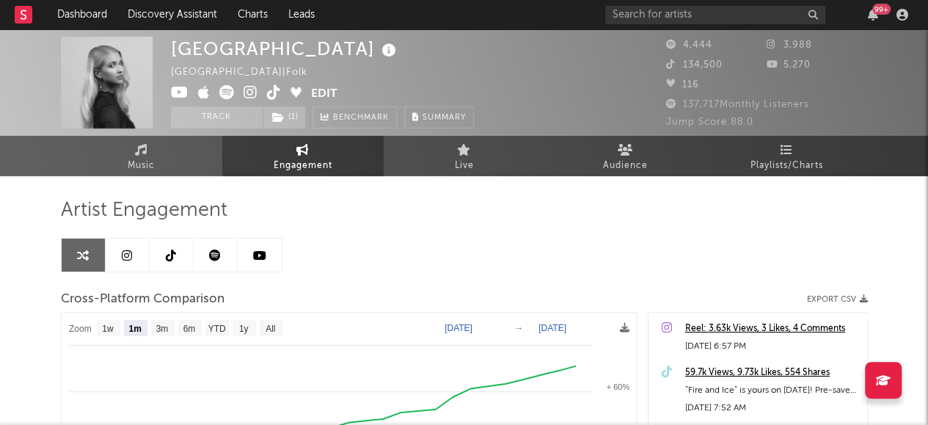
drag, startPoint x: 41, startPoint y: 216, endPoint x: 13, endPoint y: 203, distance: 30.6
click at [13, 203] on div "Alexandria Australia | Folk Edit Track ( 1 ) Benchmark Summary 4,444 3,988 134,…" at bounding box center [464, 414] width 928 height 771
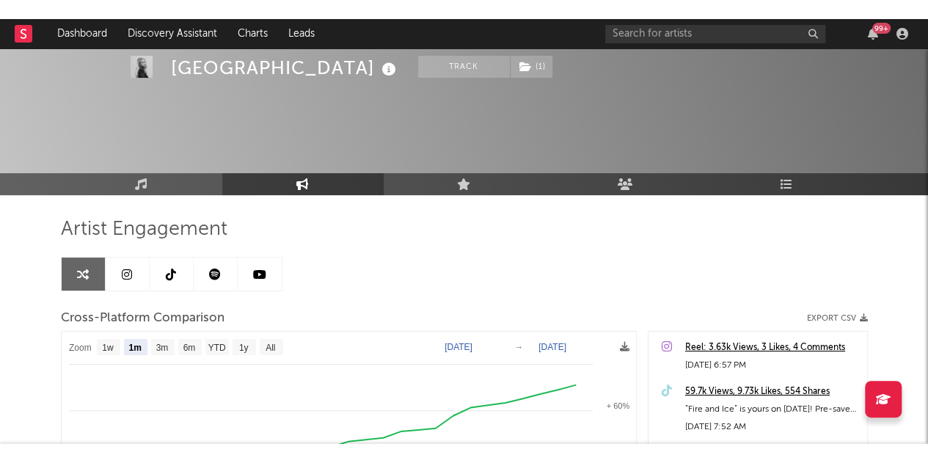
scroll to position [130, 0]
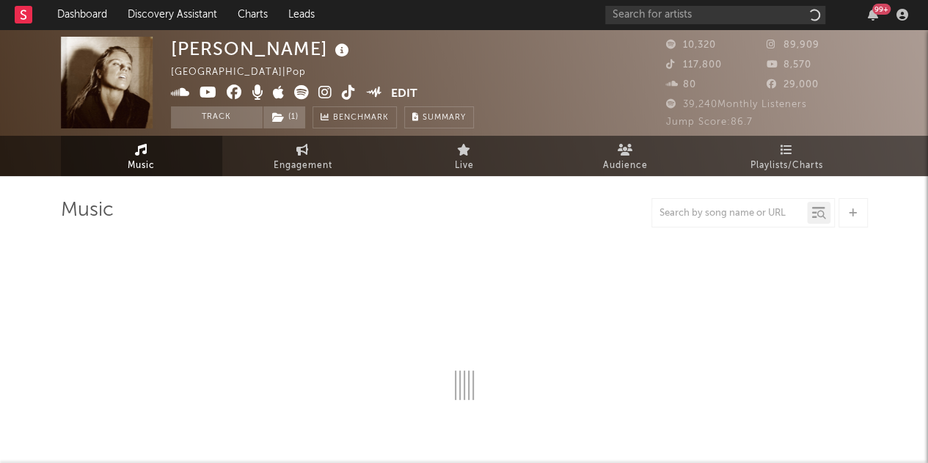
select select "6m"
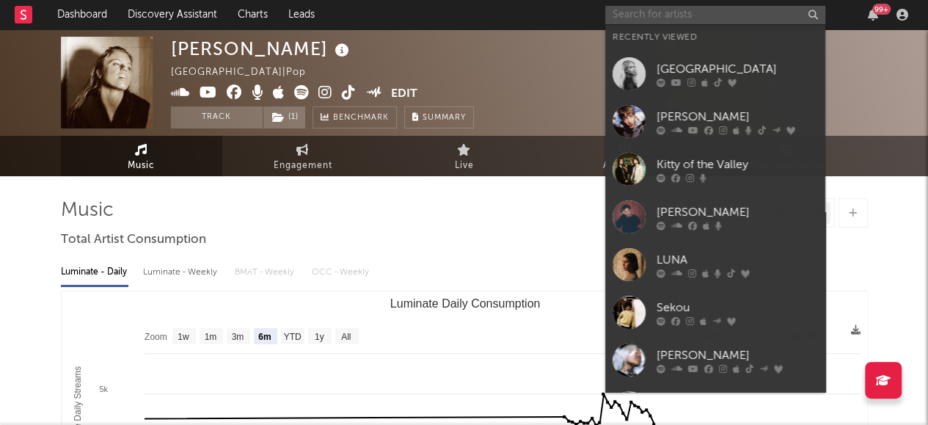
click at [643, 20] on input "text" at bounding box center [716, 15] width 220 height 18
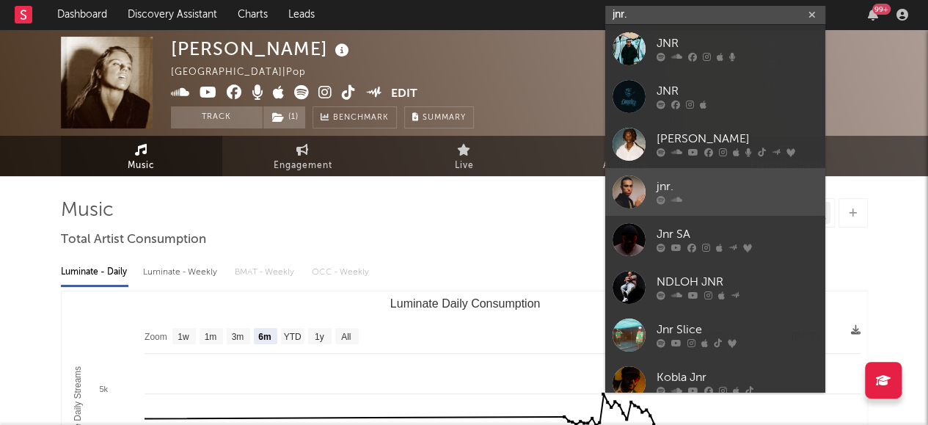
type input "jnr."
click at [693, 187] on div "jnr." at bounding box center [737, 187] width 161 height 18
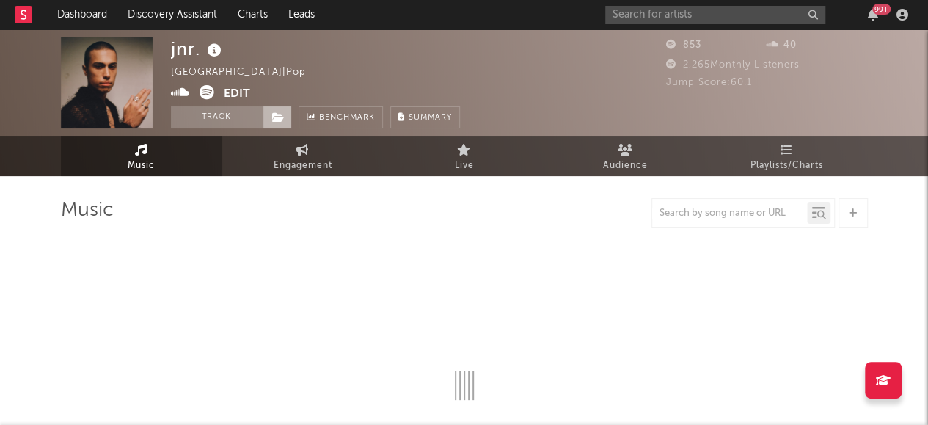
select select "1w"
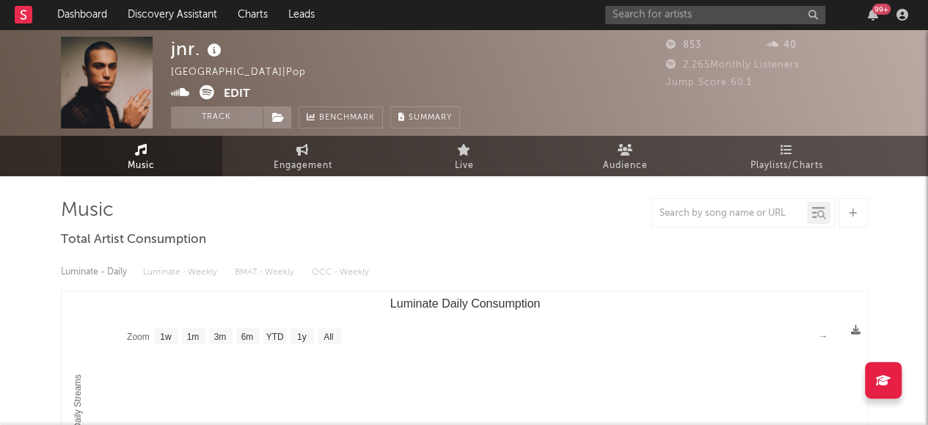
click at [235, 96] on button "Edit" at bounding box center [237, 94] width 26 height 18
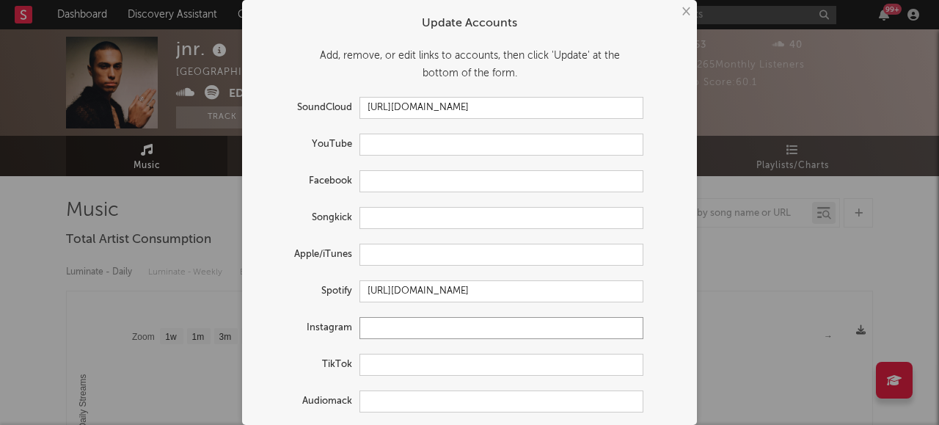
click at [453, 325] on input "text" at bounding box center [502, 328] width 284 height 22
paste input "[URL][DOMAIN_NAME]"
type input "[URL][DOMAIN_NAME]"
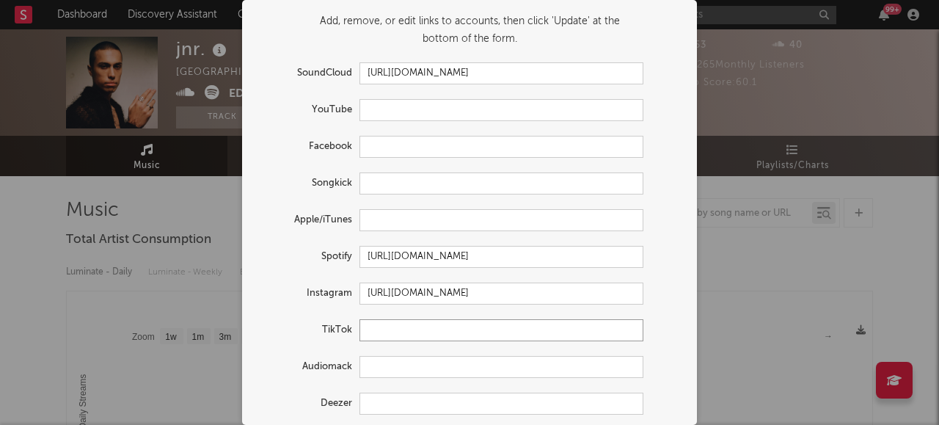
click at [414, 327] on input "text" at bounding box center [502, 330] width 284 height 22
paste input "[URL][DOMAIN_NAME]"
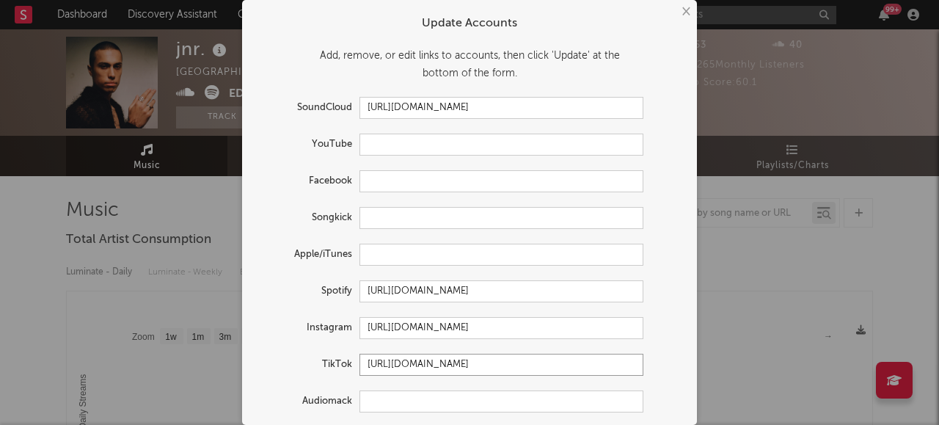
scroll to position [82, 0]
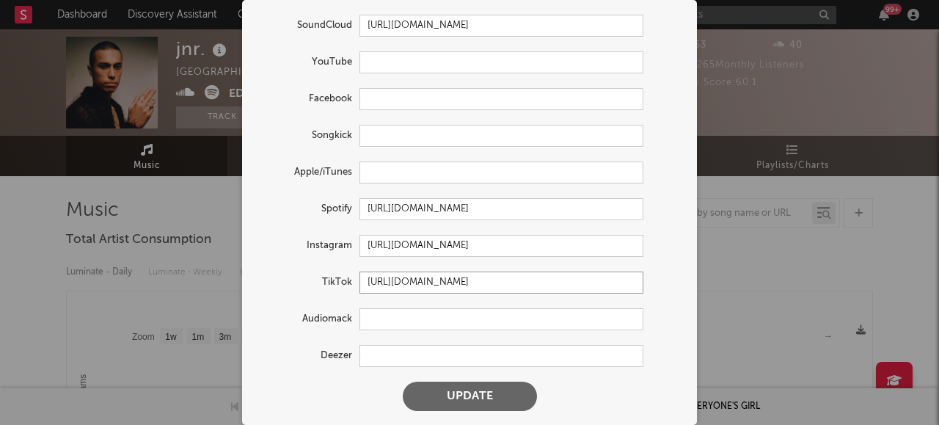
type input "[URL][DOMAIN_NAME]"
click at [462, 398] on button "Update" at bounding box center [470, 396] width 134 height 29
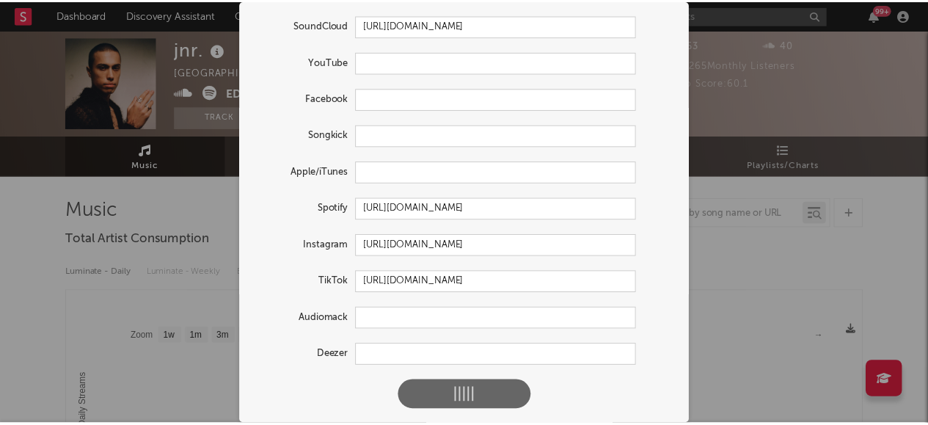
scroll to position [0, 0]
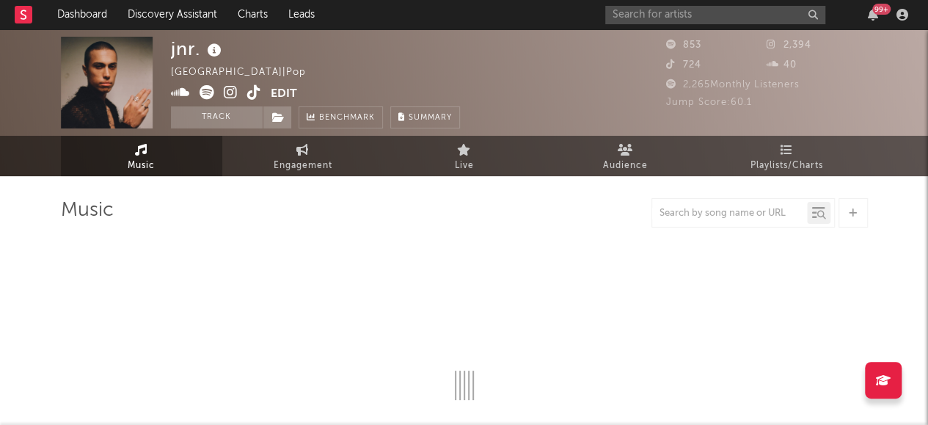
select select "1w"
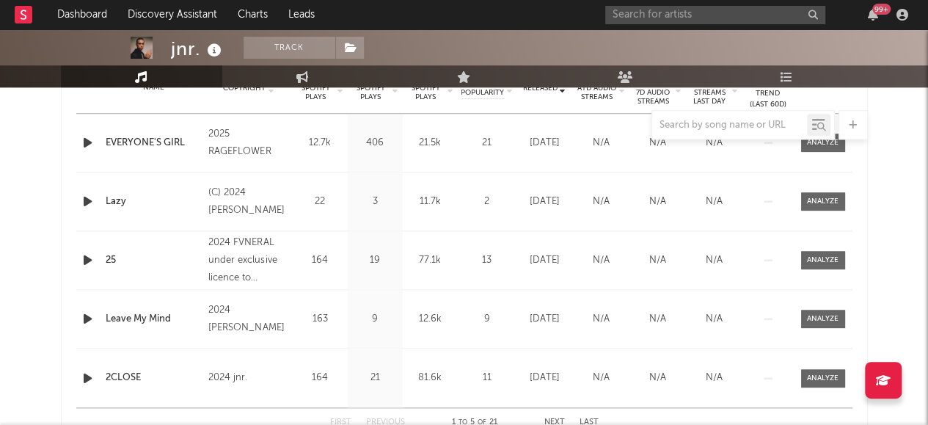
scroll to position [620, 0]
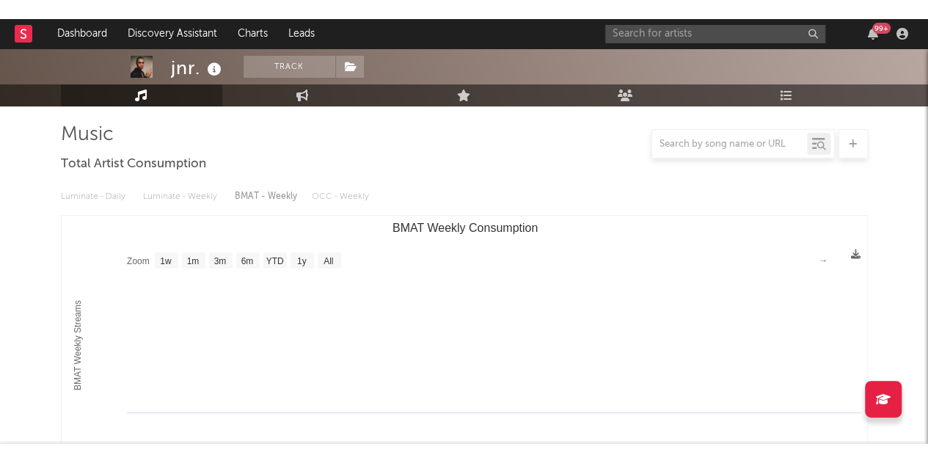
scroll to position [0, 0]
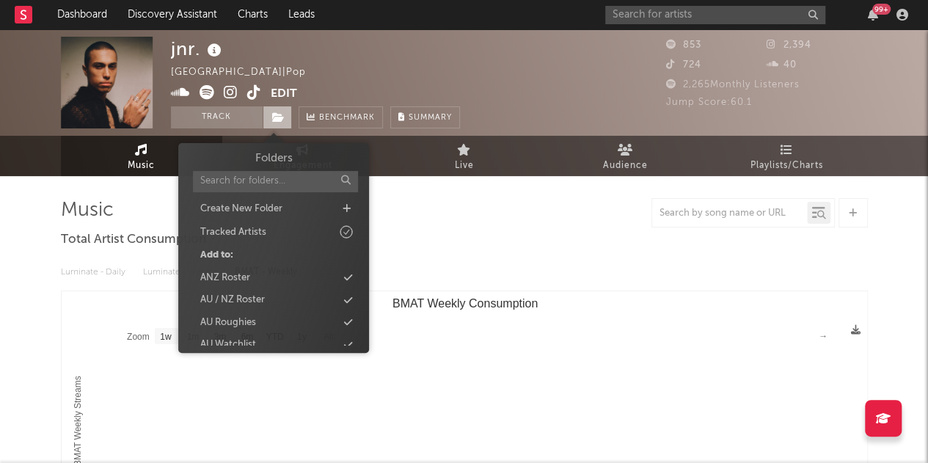
click at [283, 116] on icon at bounding box center [278, 117] width 12 height 10
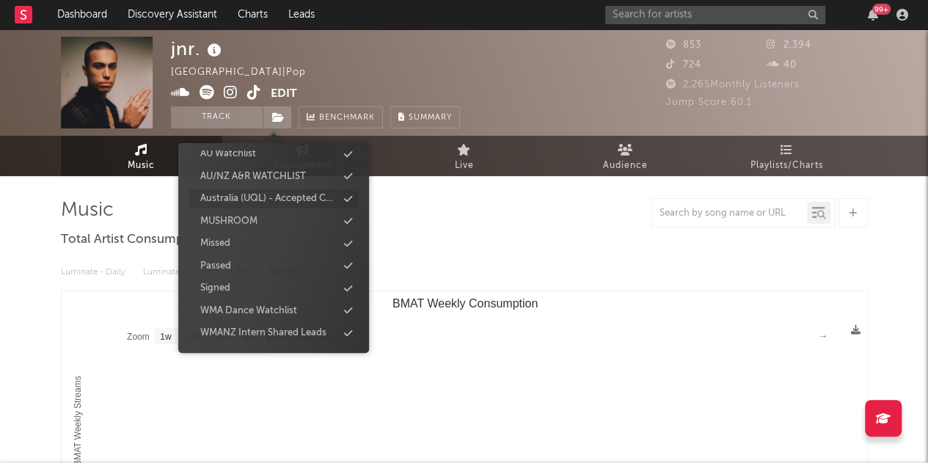
scroll to position [191, 0]
click at [244, 335] on div "WMANZ Intern Shared Leads" at bounding box center [263, 333] width 126 height 15
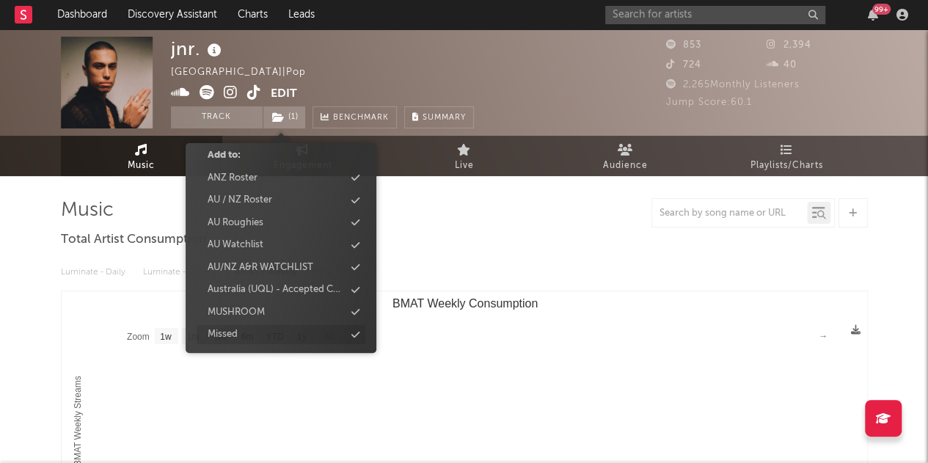
scroll to position [137, 0]
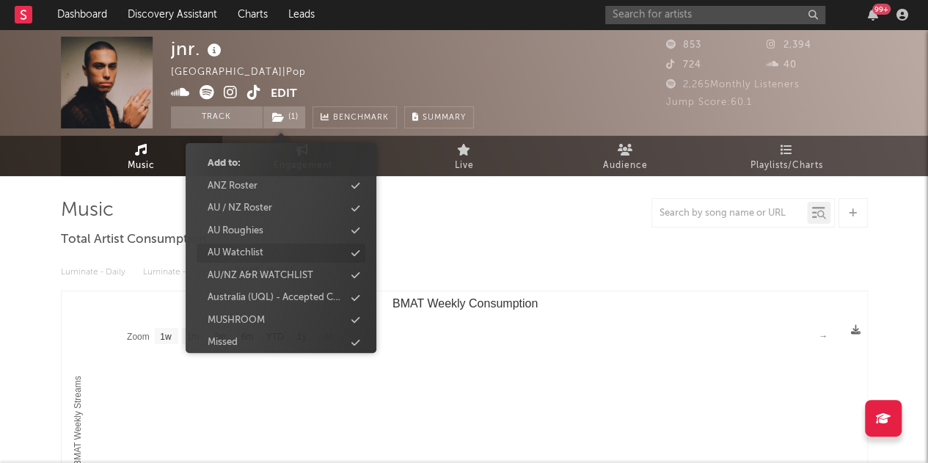
click at [235, 253] on div "AU Watchlist" at bounding box center [236, 253] width 56 height 15
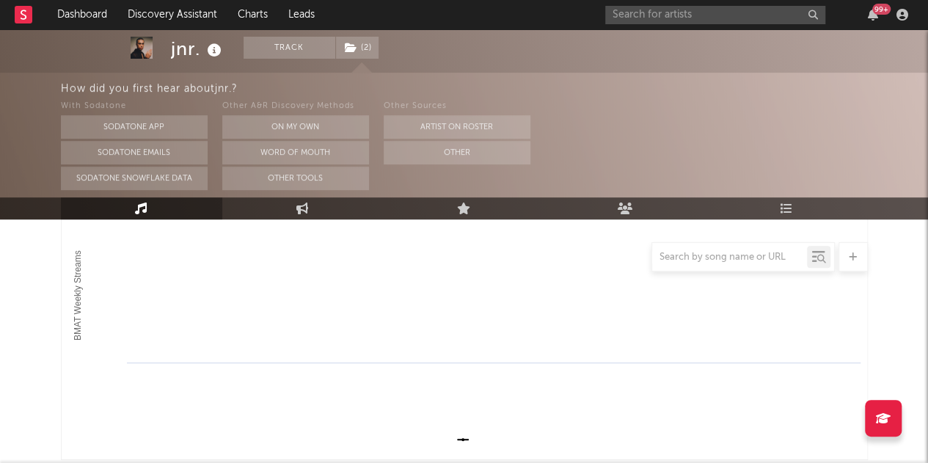
scroll to position [0, 0]
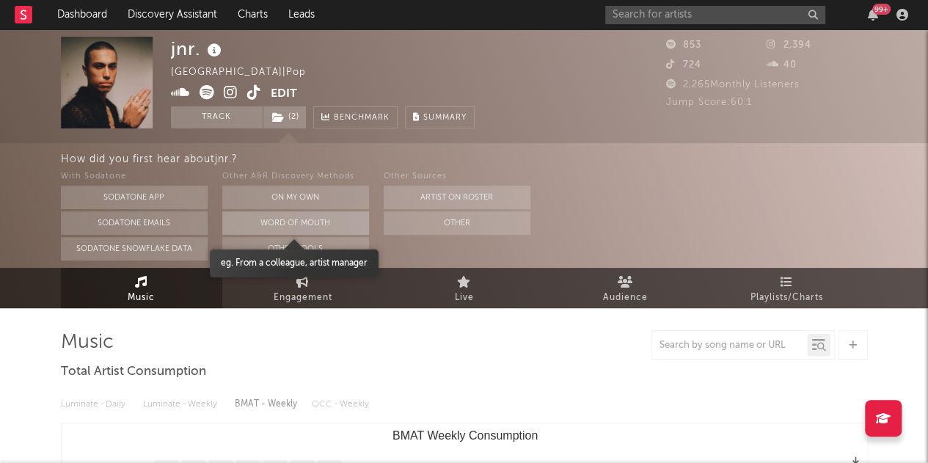
click at [315, 224] on button "Word Of Mouth" at bounding box center [295, 222] width 147 height 23
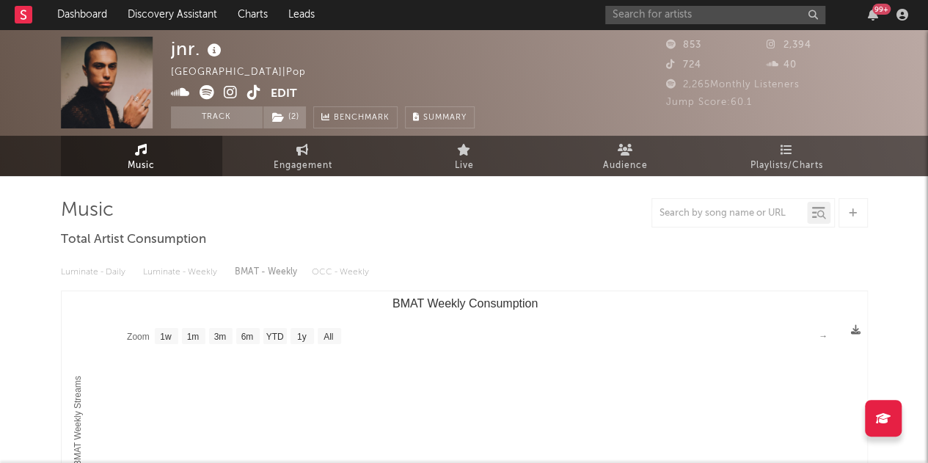
click at [217, 48] on icon at bounding box center [214, 50] width 21 height 21
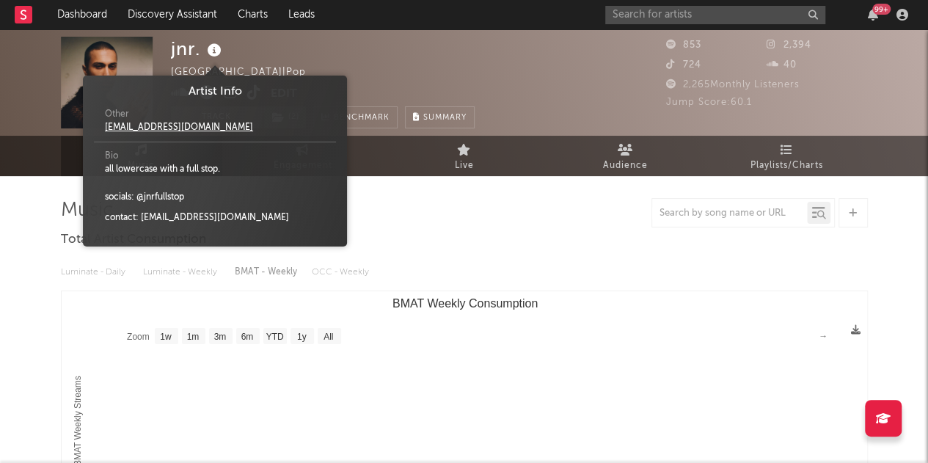
click at [217, 48] on icon at bounding box center [214, 50] width 21 height 21
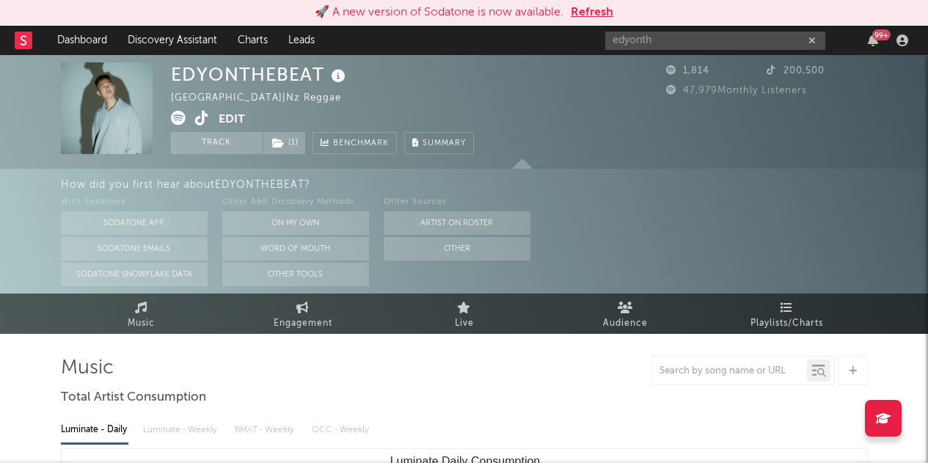
select select "6m"
click at [595, 11] on button "Refresh" at bounding box center [592, 13] width 43 height 18
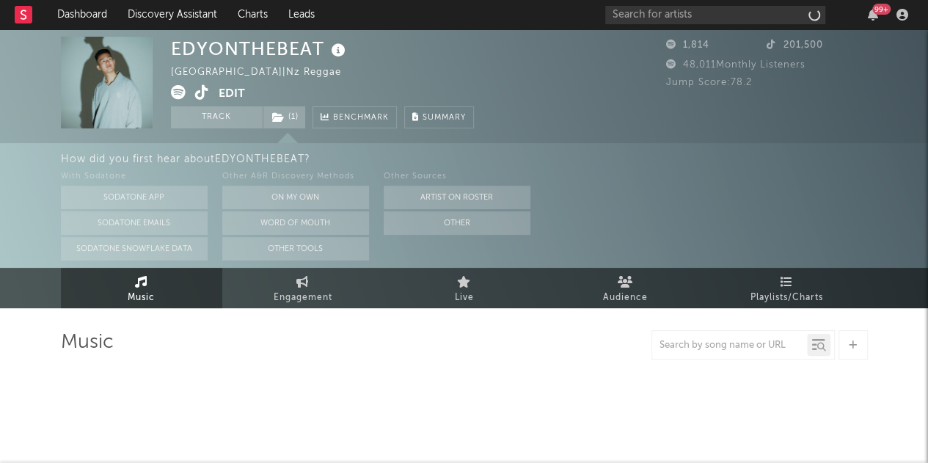
select select "6m"
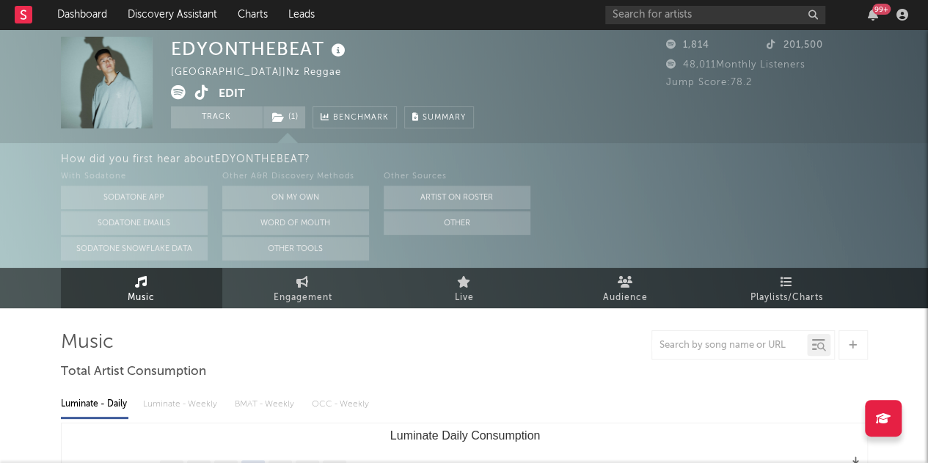
click at [203, 96] on icon at bounding box center [202, 92] width 14 height 15
